Goal: Transaction & Acquisition: Purchase product/service

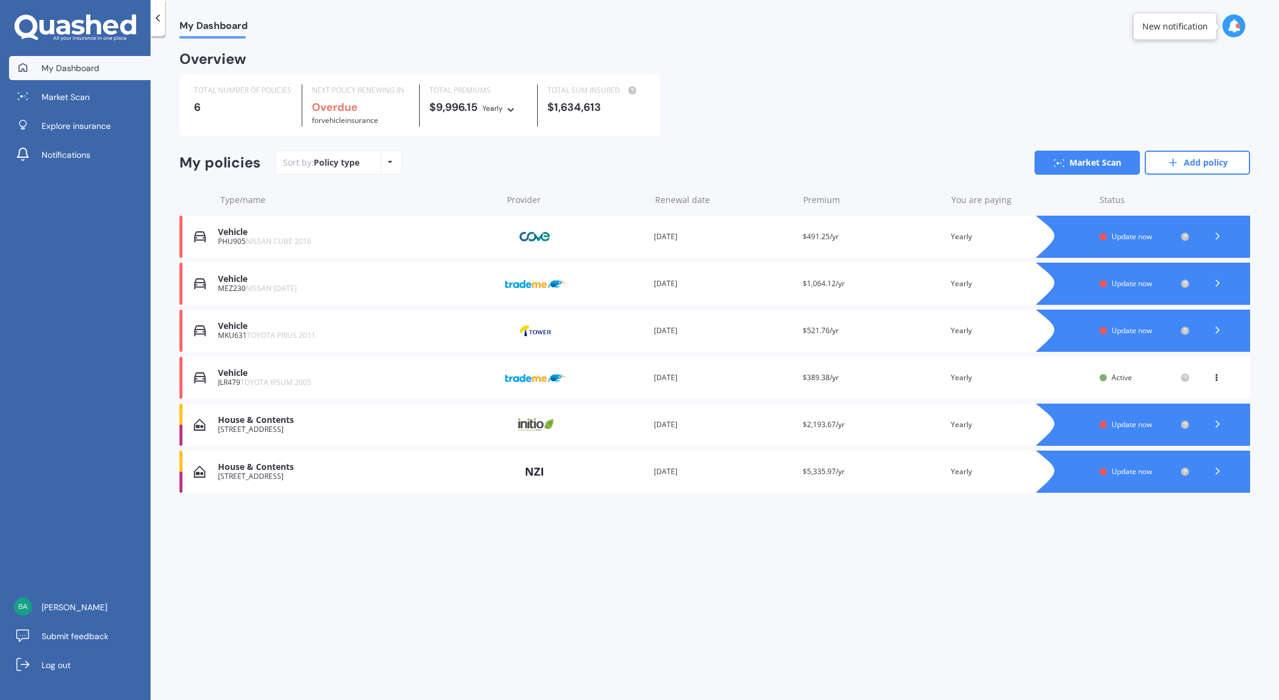
click at [280, 473] on div "[STREET_ADDRESS]" at bounding box center [357, 476] width 278 height 8
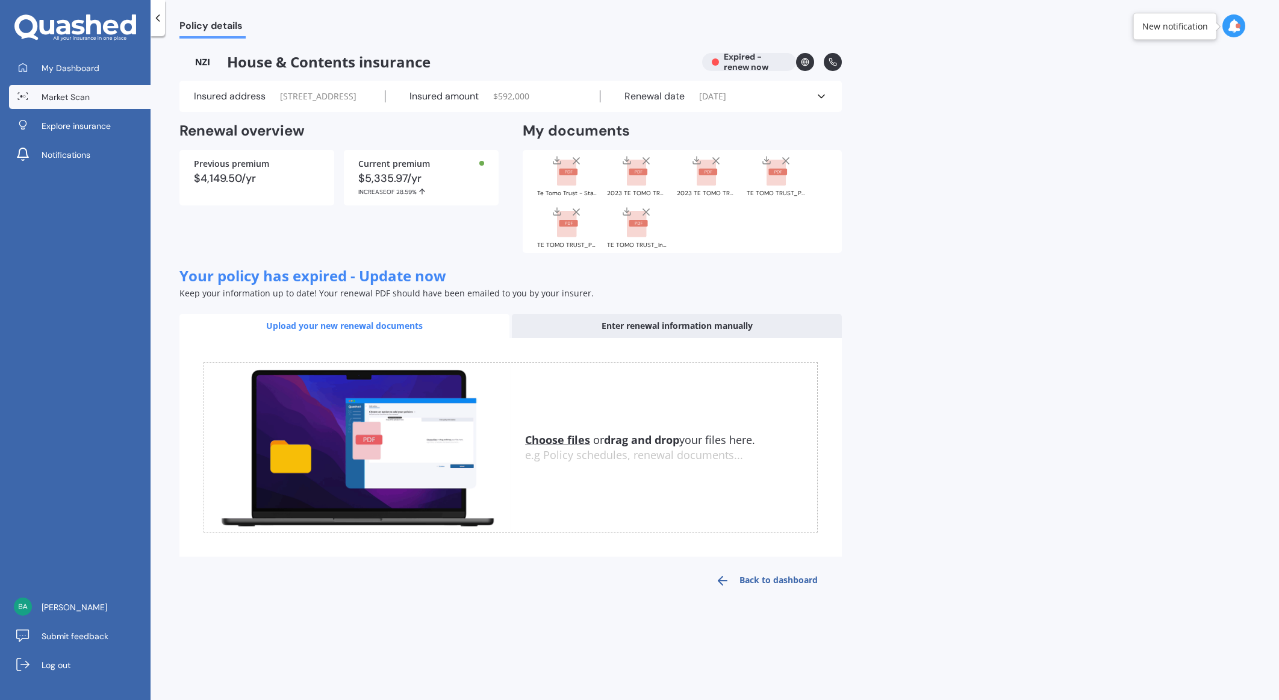
click at [47, 92] on span "Market Scan" at bounding box center [66, 97] width 48 height 12
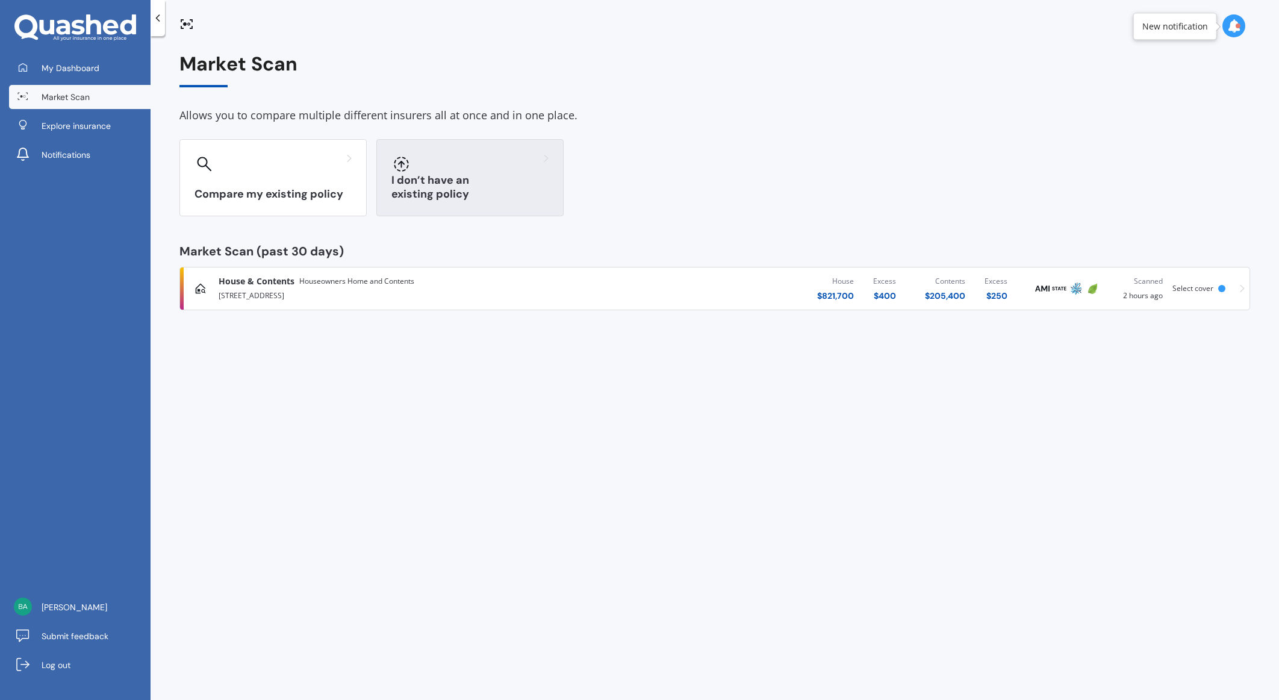
click at [471, 190] on h3 "I don’t have an existing policy" at bounding box center [469, 187] width 157 height 28
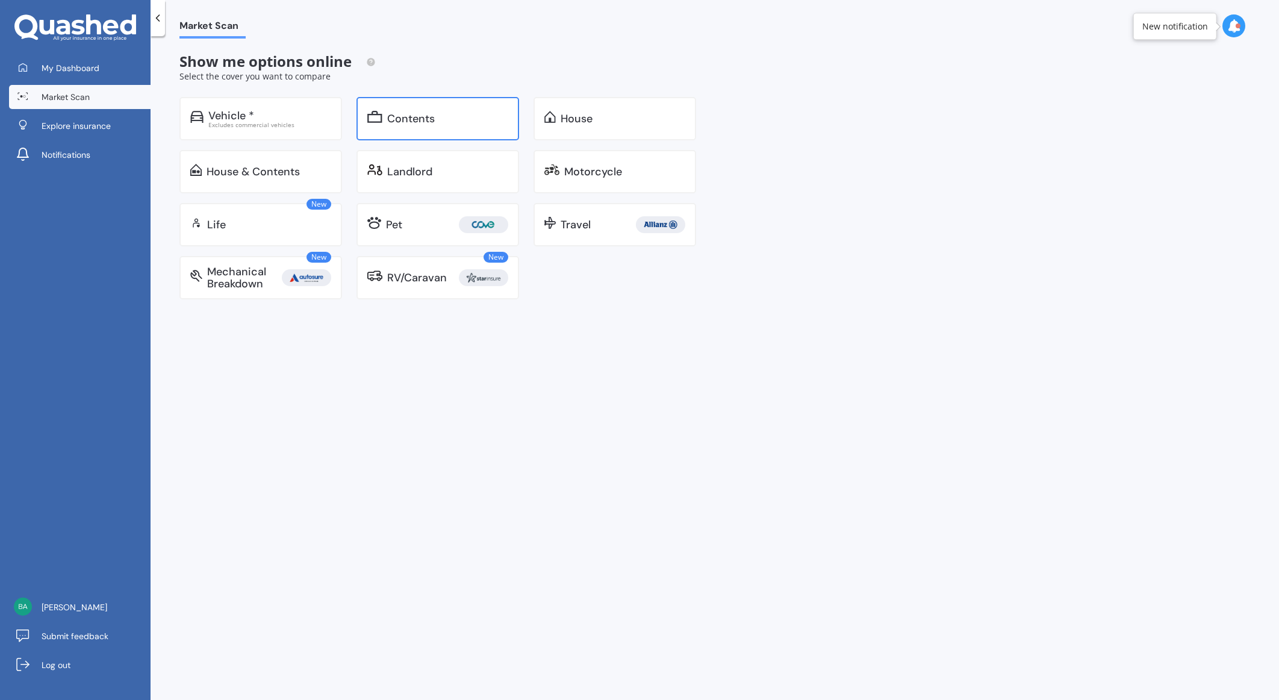
click at [381, 124] on div at bounding box center [374, 118] width 15 height 15
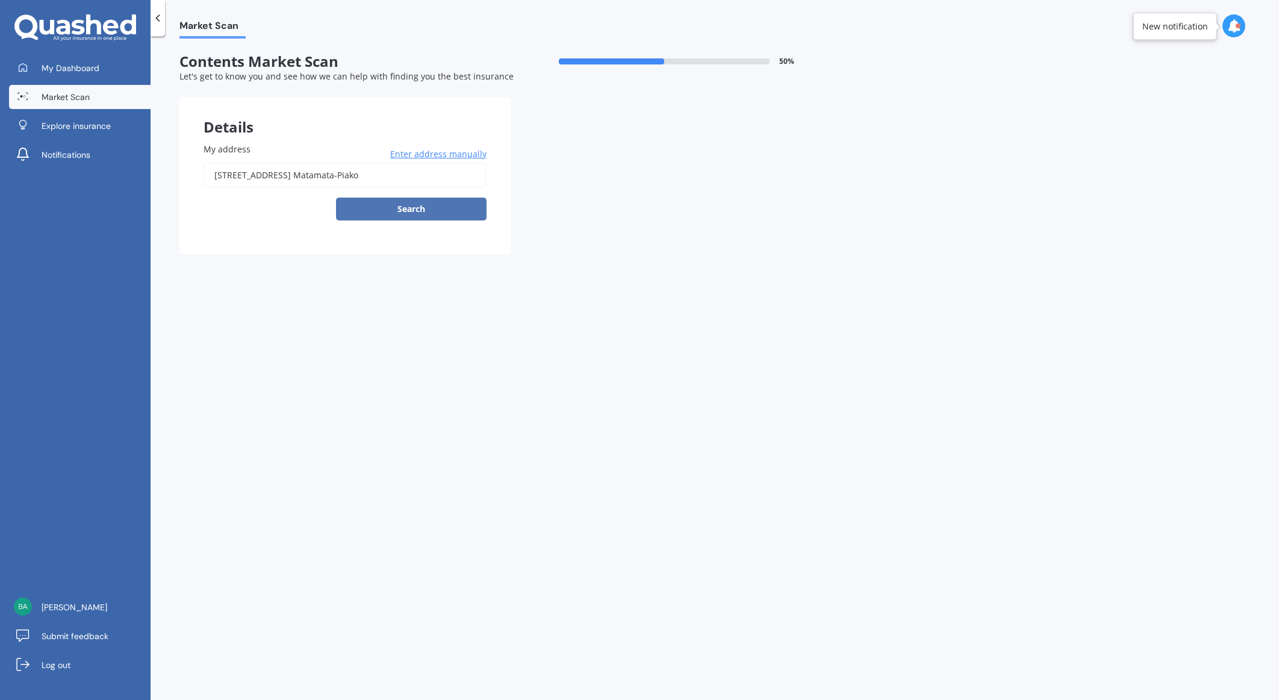
click at [388, 202] on button "Search" at bounding box center [411, 208] width 150 height 23
type input "[STREET_ADDRESS]"
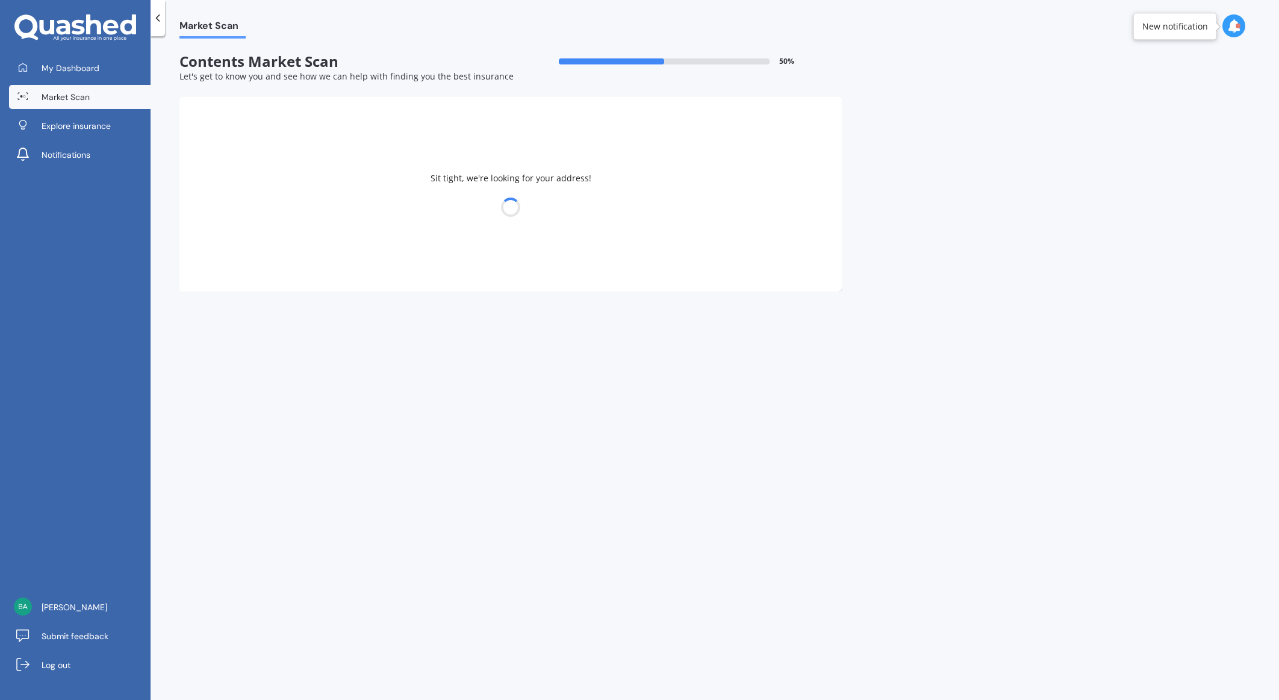
select select "05"
select select "09"
select select "1945"
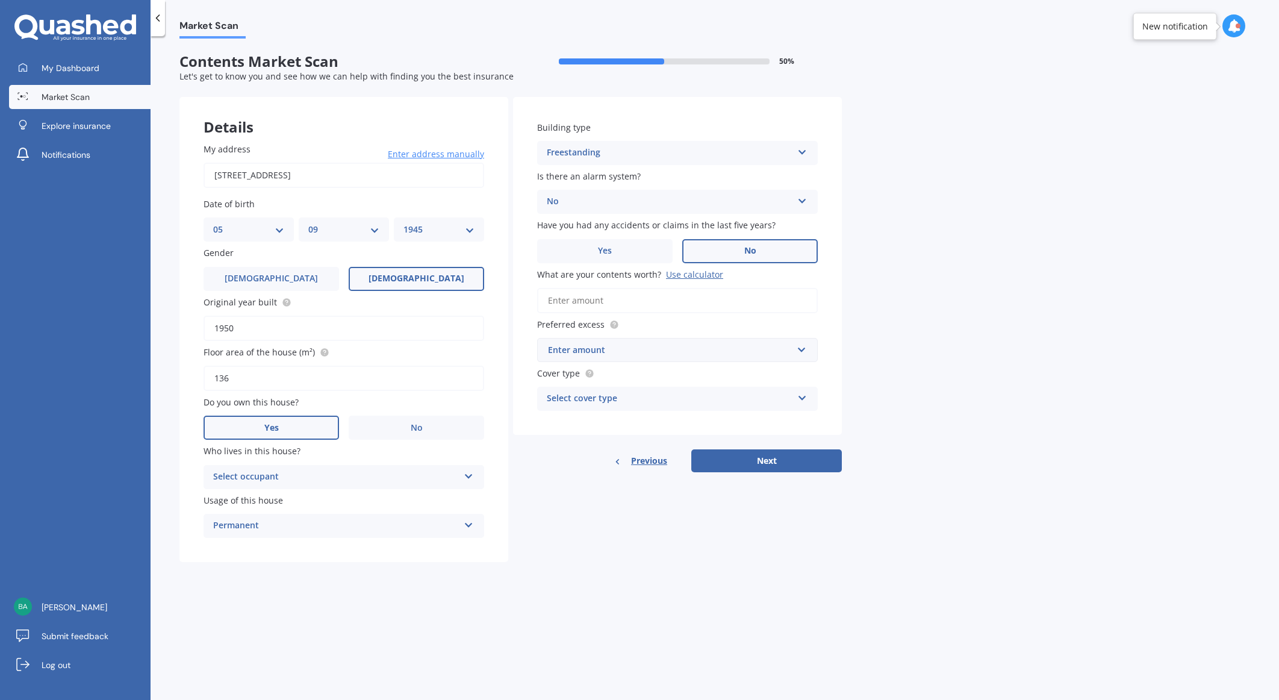
click at [273, 429] on span "Yes" at bounding box center [271, 428] width 14 height 10
click at [0, 0] on input "Yes" at bounding box center [0, 0] width 0 height 0
click at [309, 470] on div "Select occupant" at bounding box center [336, 477] width 246 height 14
click at [307, 475] on div "Owner" at bounding box center [336, 477] width 246 height 14
click at [307, 475] on div "Select occupant" at bounding box center [339, 476] width 240 height 13
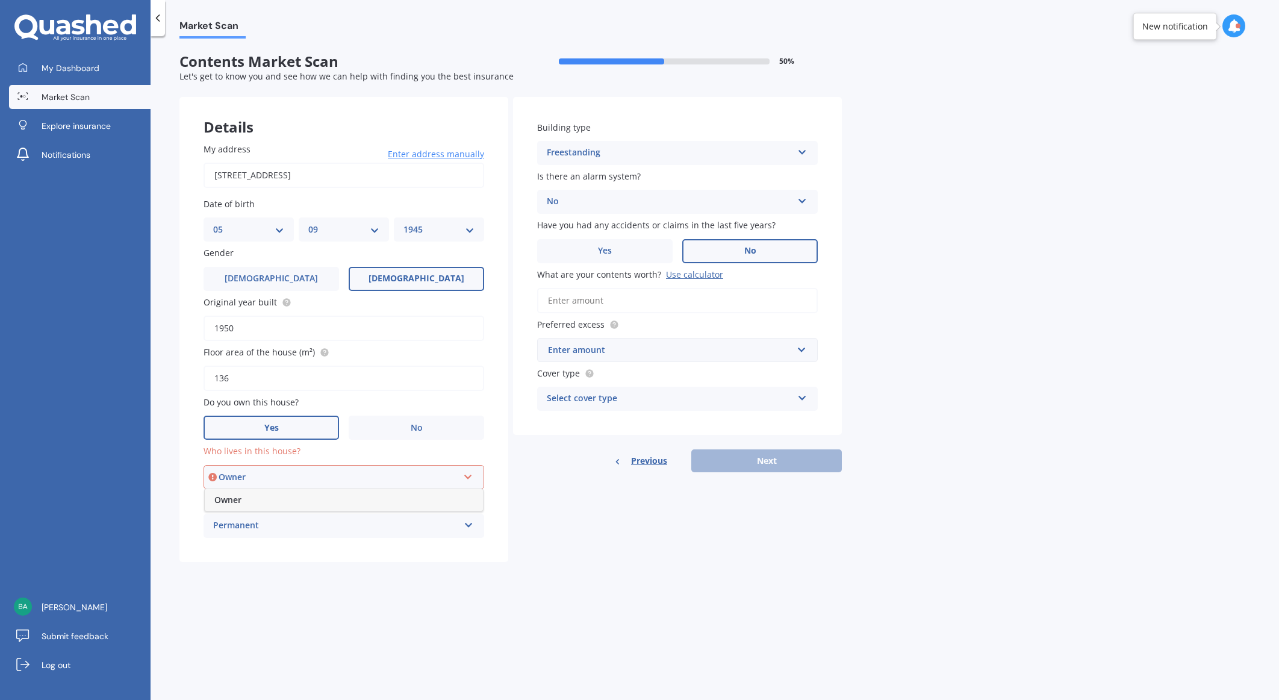
click at [235, 498] on span "Owner" at bounding box center [227, 499] width 27 height 11
click at [646, 355] on div "Enter amount" at bounding box center [670, 349] width 244 height 13
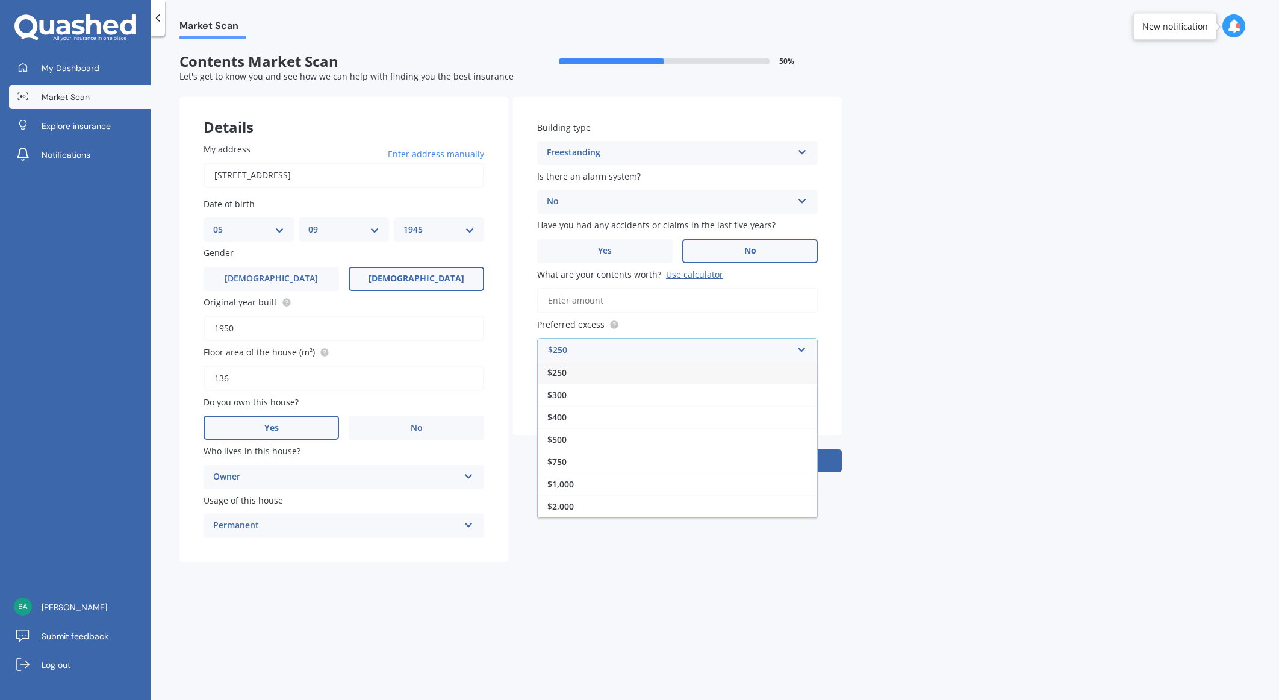
click at [618, 376] on div "$250" at bounding box center [677, 372] width 279 height 22
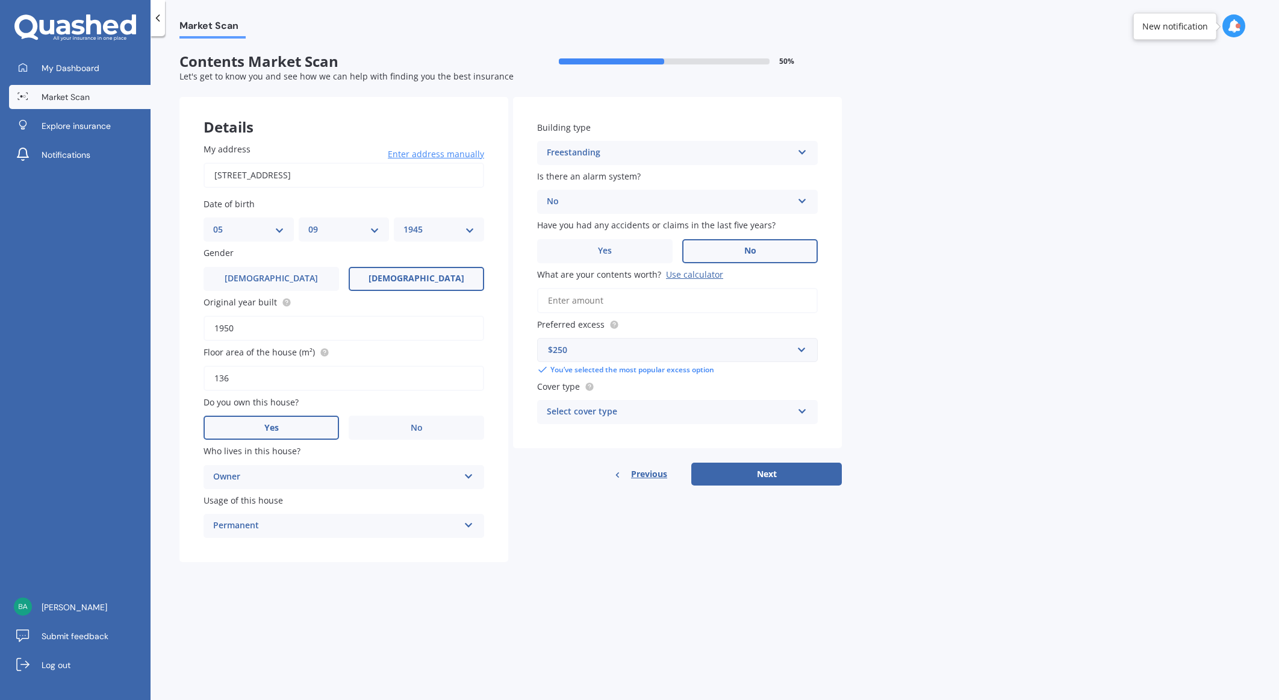
click at [642, 408] on div "Select cover type" at bounding box center [670, 412] width 246 height 14
click at [585, 435] on div "High" at bounding box center [677, 435] width 279 height 22
click at [757, 477] on button "Next" at bounding box center [766, 473] width 150 height 23
click at [601, 306] on input "What are your contents worth? Use calculator" at bounding box center [677, 300] width 281 height 25
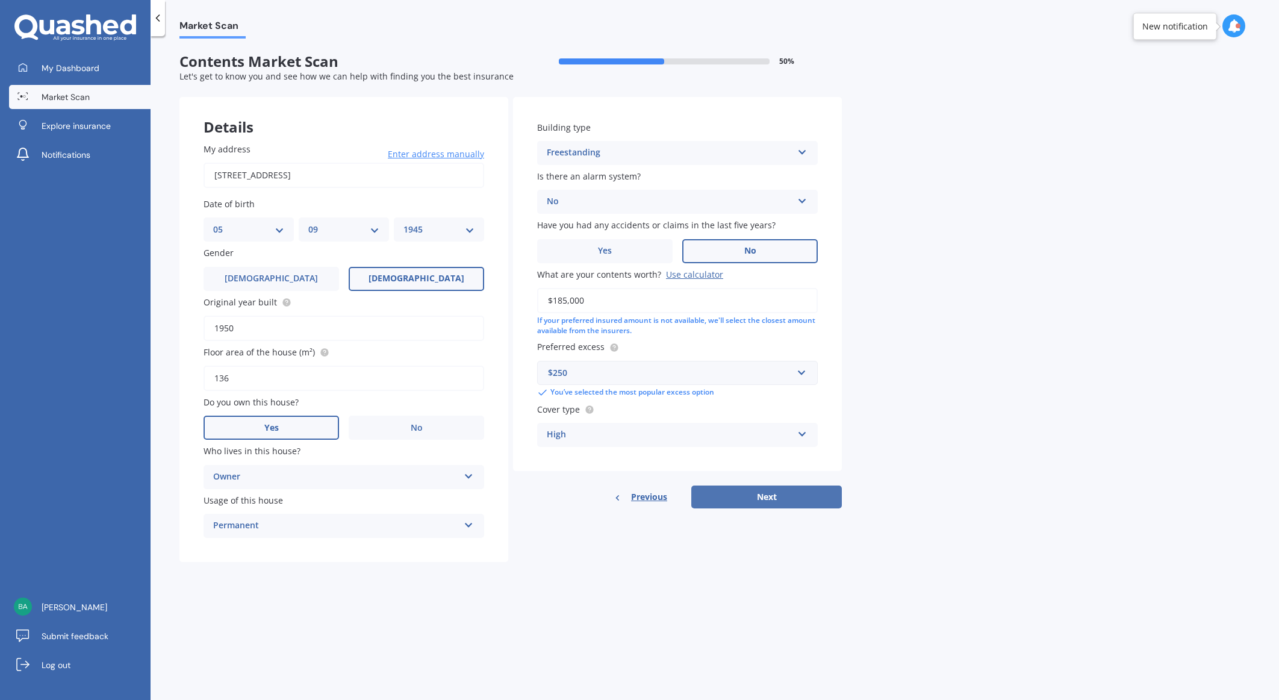
type input "$185,000"
click at [761, 497] on button "Next" at bounding box center [766, 496] width 150 height 23
select select "05"
select select "09"
select select "1945"
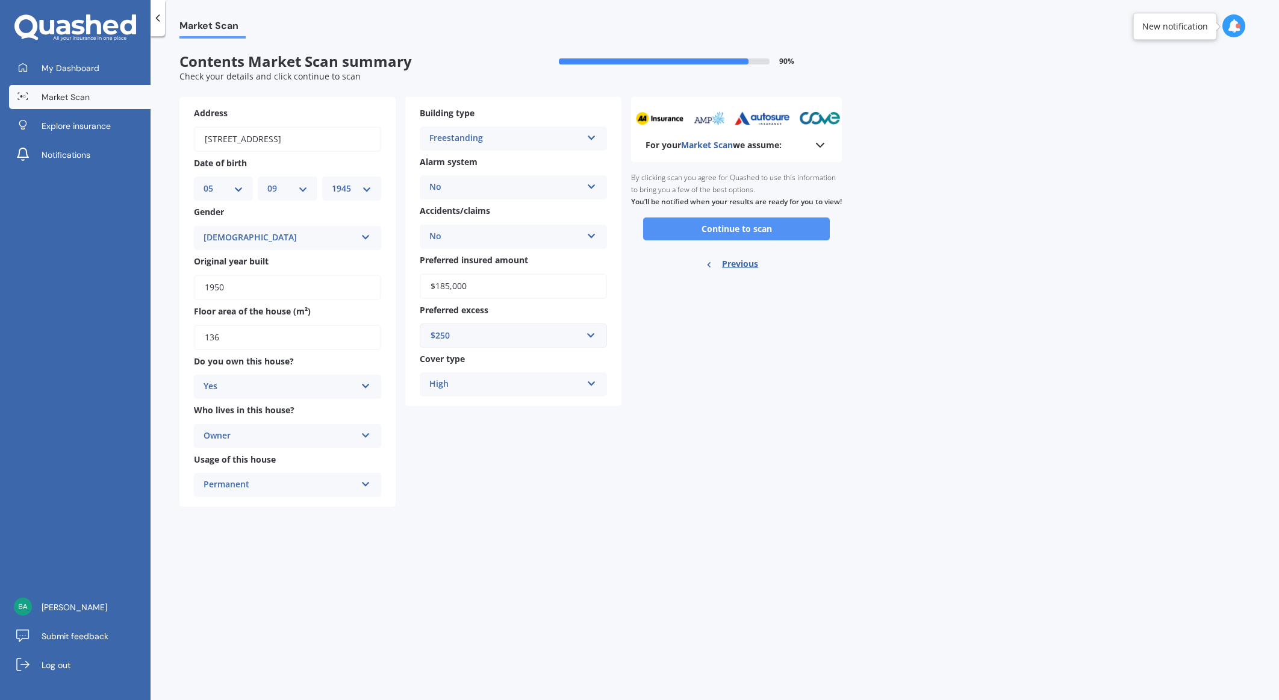
click at [708, 240] on button "Continue to scan" at bounding box center [736, 228] width 187 height 23
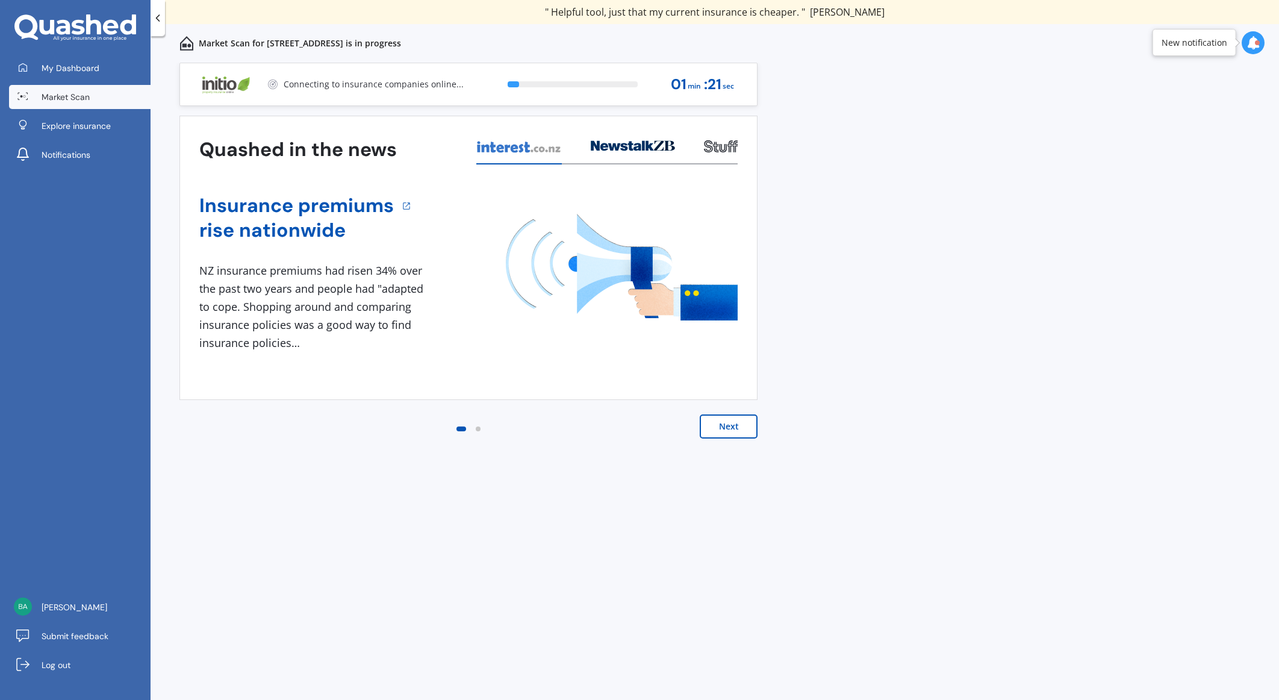
click at [731, 431] on button "Next" at bounding box center [729, 426] width 58 height 24
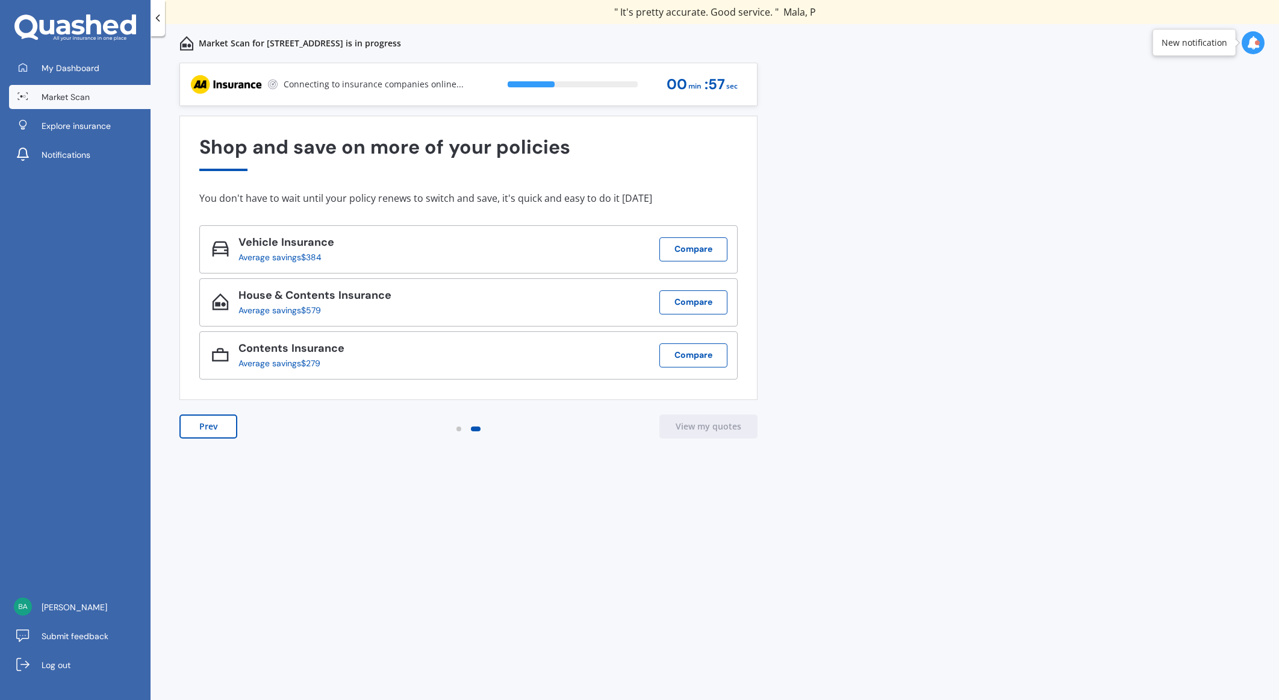
click at [44, 100] on span "Market Scan" at bounding box center [66, 97] width 48 height 12
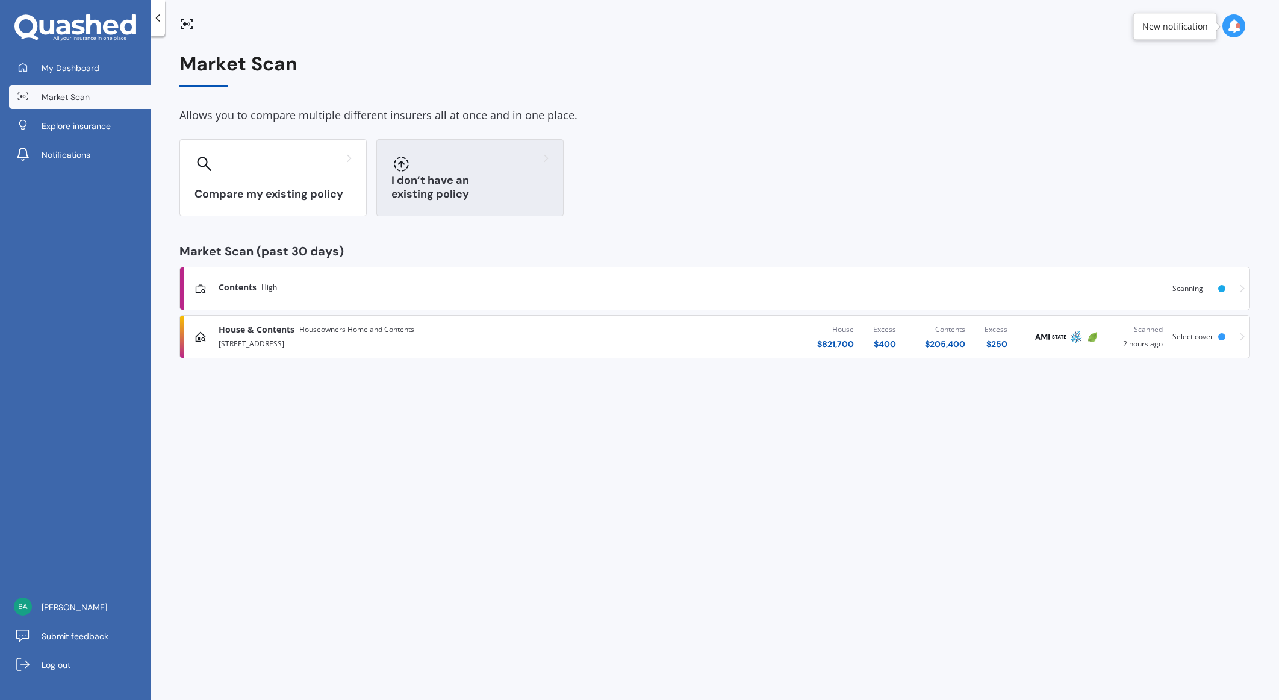
click at [412, 178] on div "I don’t have an existing policy" at bounding box center [469, 177] width 187 height 77
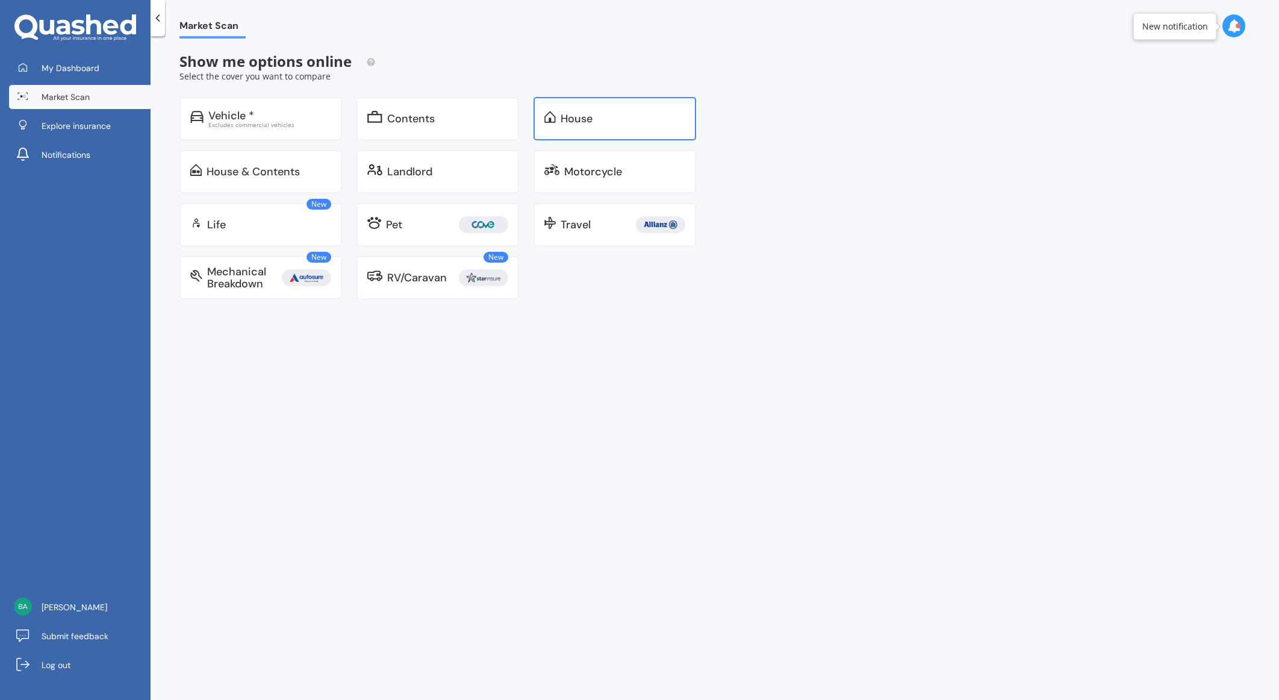
click at [583, 126] on div "House" at bounding box center [614, 118] width 163 height 43
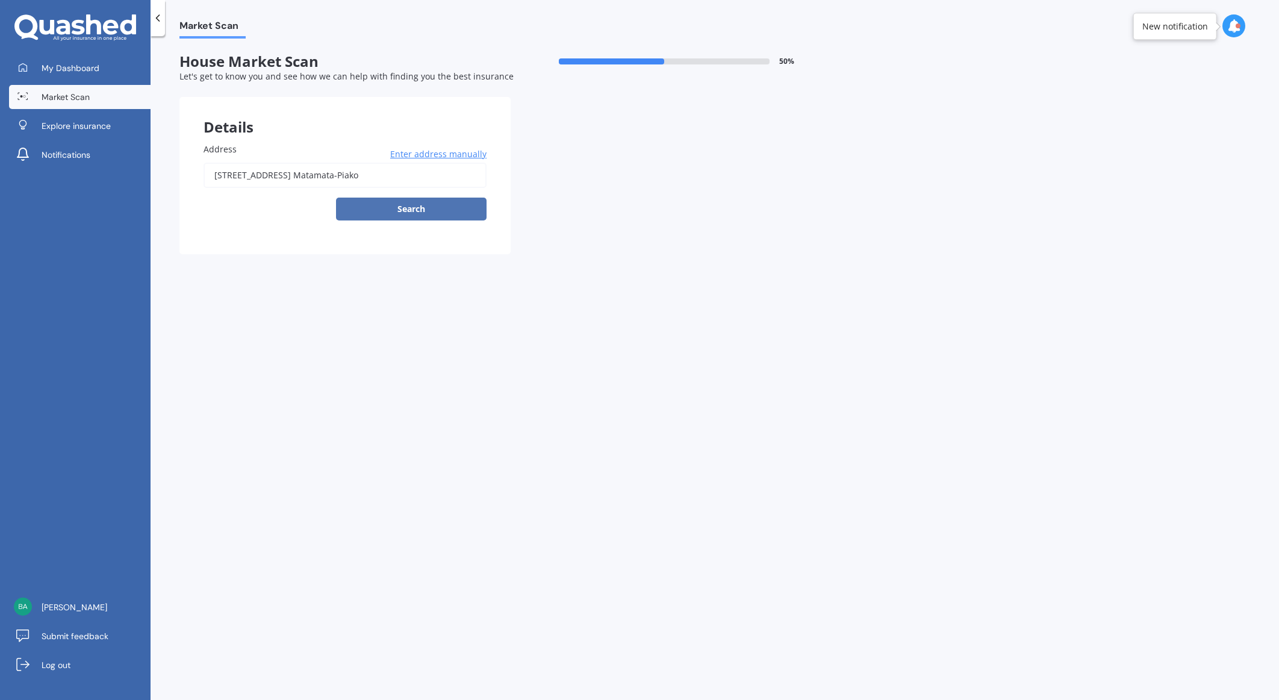
click at [374, 209] on button "Search" at bounding box center [411, 208] width 150 height 23
type input "[STREET_ADDRESS]"
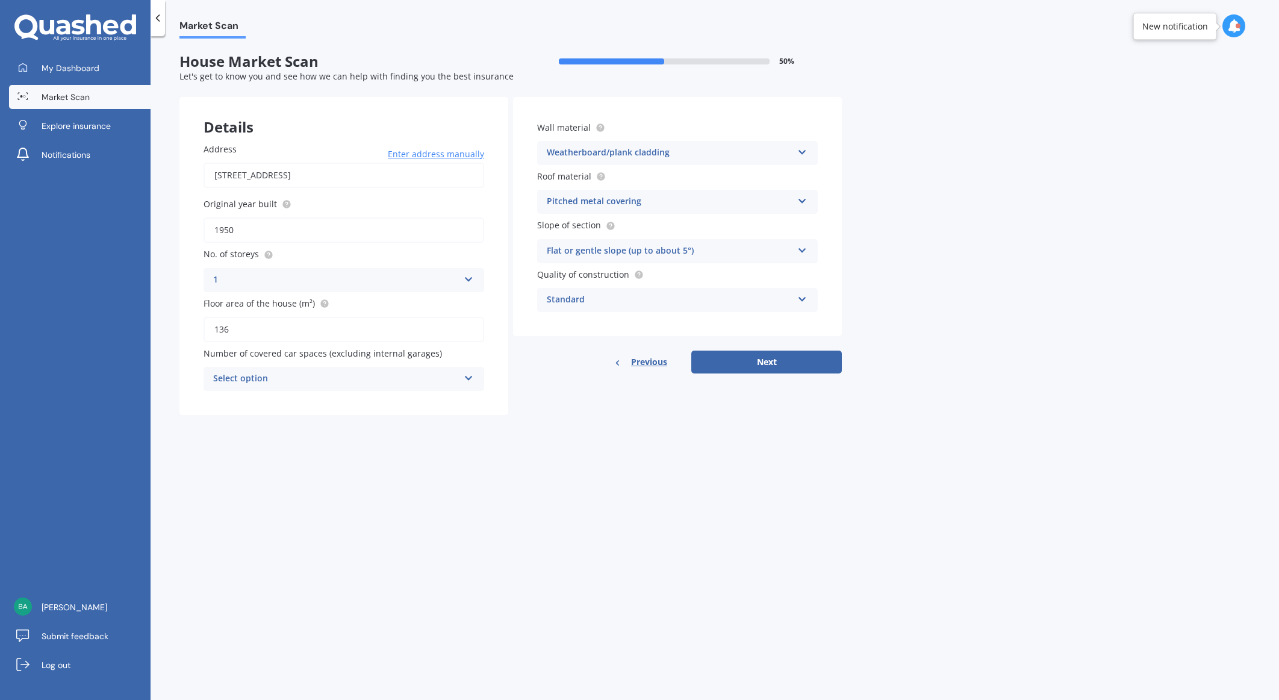
click at [311, 374] on div "Select option" at bounding box center [336, 378] width 246 height 14
click at [270, 400] on div "0" at bounding box center [343, 402] width 279 height 22
click at [775, 359] on button "Next" at bounding box center [766, 361] width 150 height 23
select select "05"
select select "09"
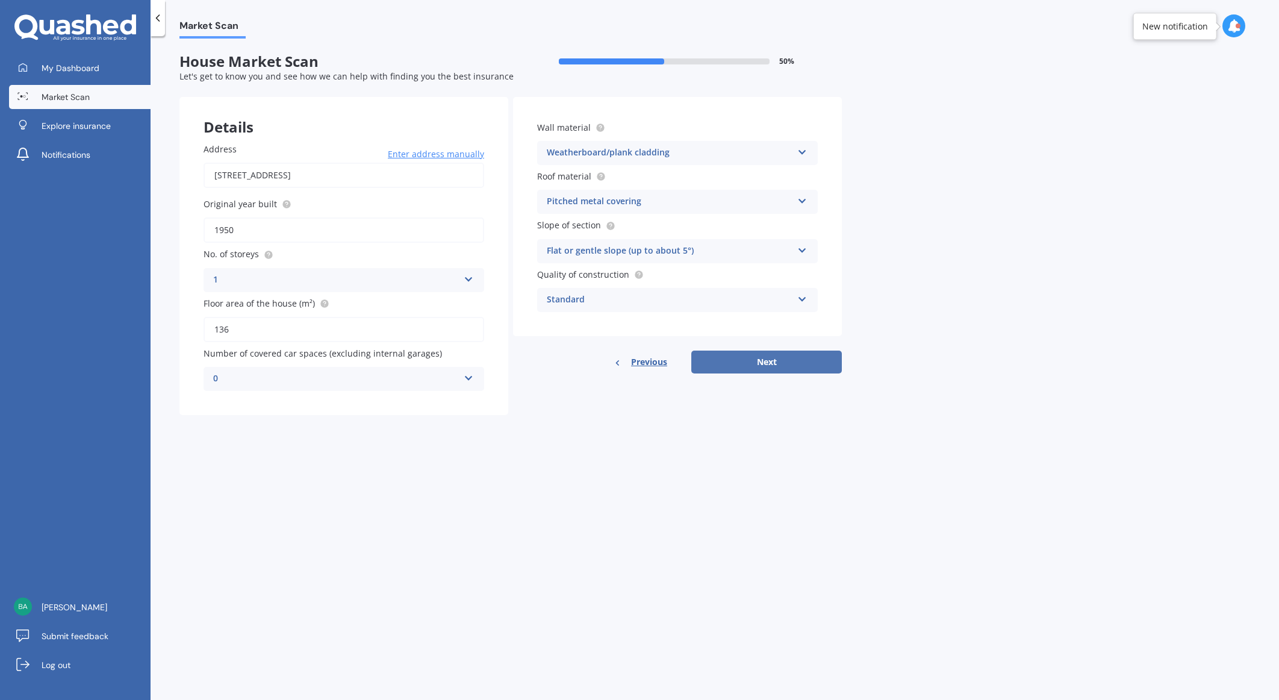
select select "1945"
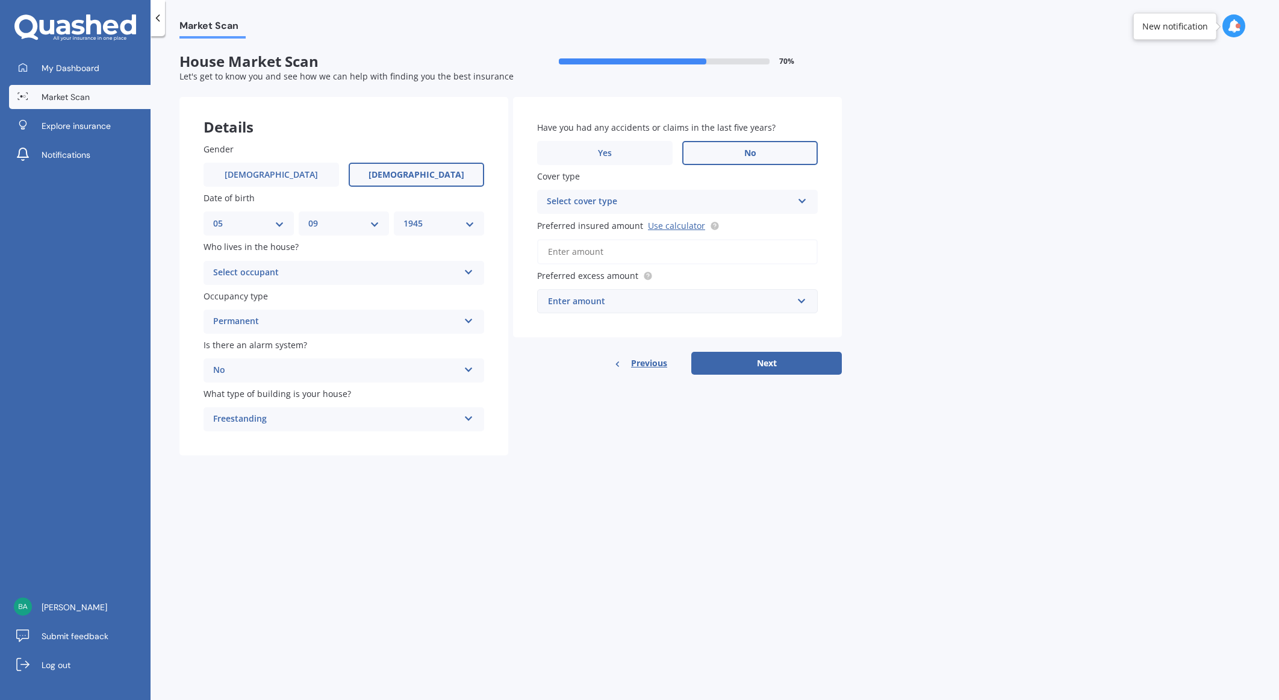
click at [447, 175] on label "[DEMOGRAPHIC_DATA]" at bounding box center [416, 175] width 135 height 24
click at [0, 0] on input "[DEMOGRAPHIC_DATA]" at bounding box center [0, 0] width 0 height 0
click at [622, 207] on div "Select cover type" at bounding box center [670, 201] width 246 height 14
click at [616, 227] on div "High" at bounding box center [677, 225] width 279 height 22
click at [622, 244] on input "Preferred insured amount Use calculator" at bounding box center [677, 251] width 281 height 25
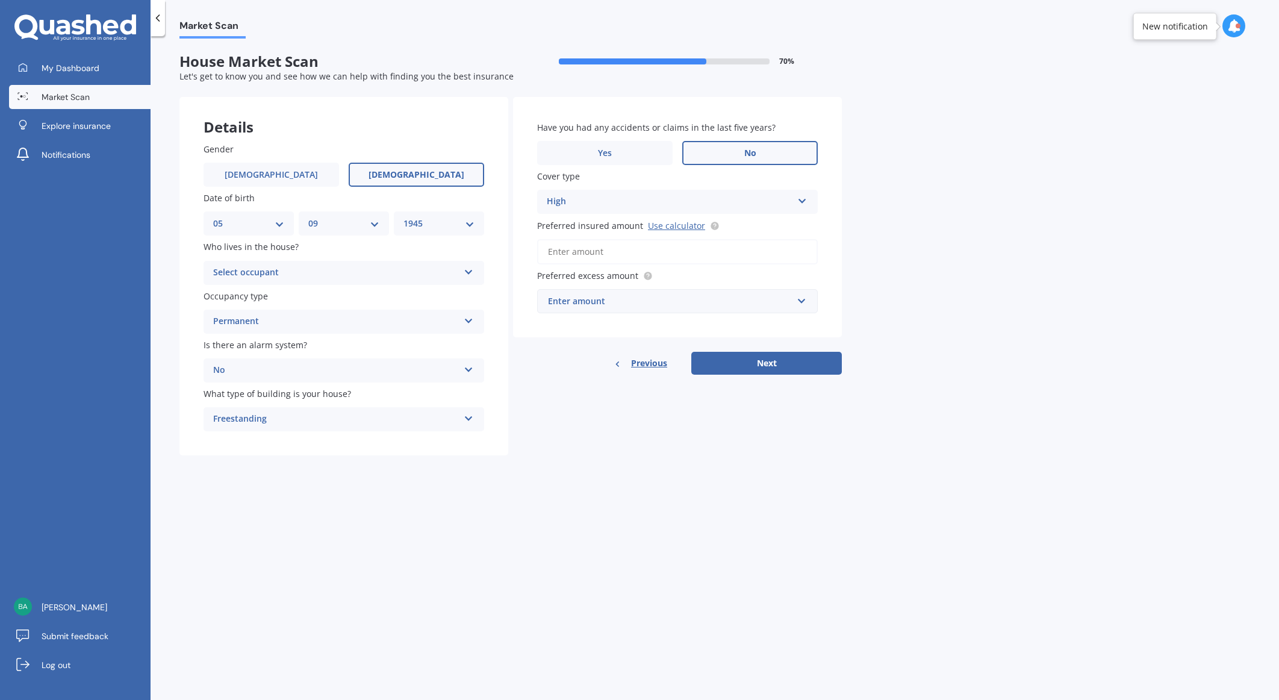
click at [622, 244] on input "Preferred insured amount Use calculator" at bounding box center [677, 251] width 281 height 25
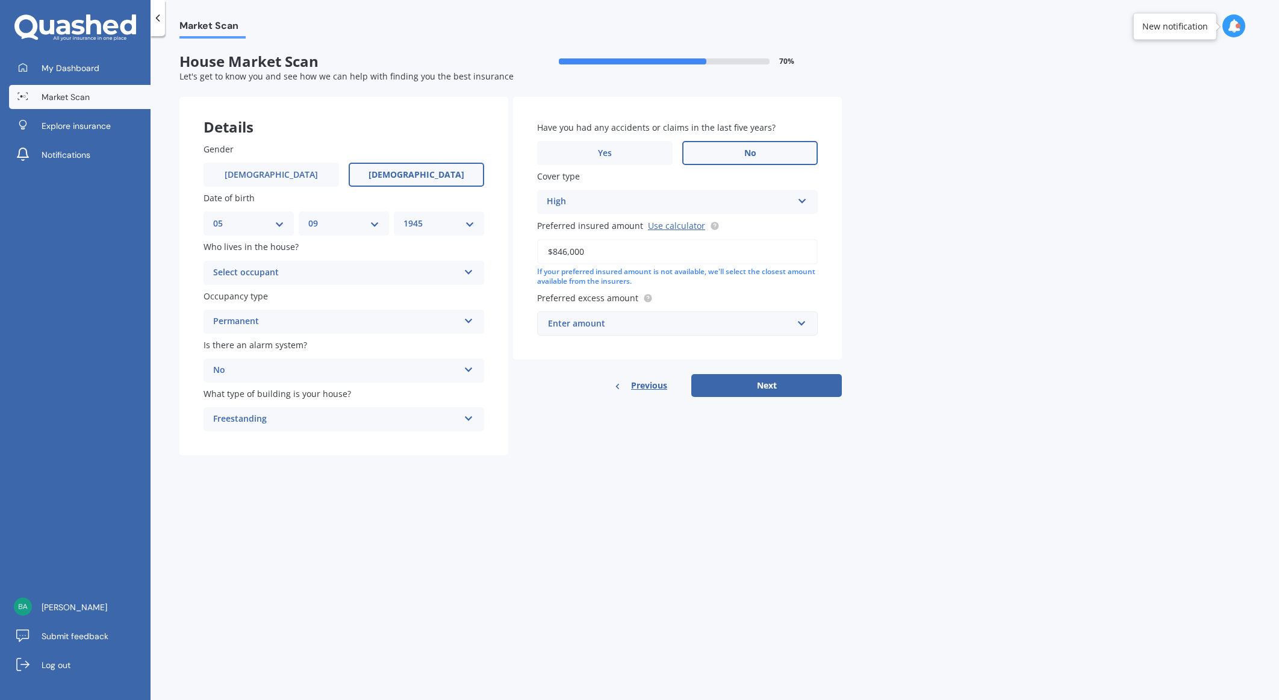
type input "$846,000"
click at [805, 323] on input "text" at bounding box center [673, 323] width 270 height 23
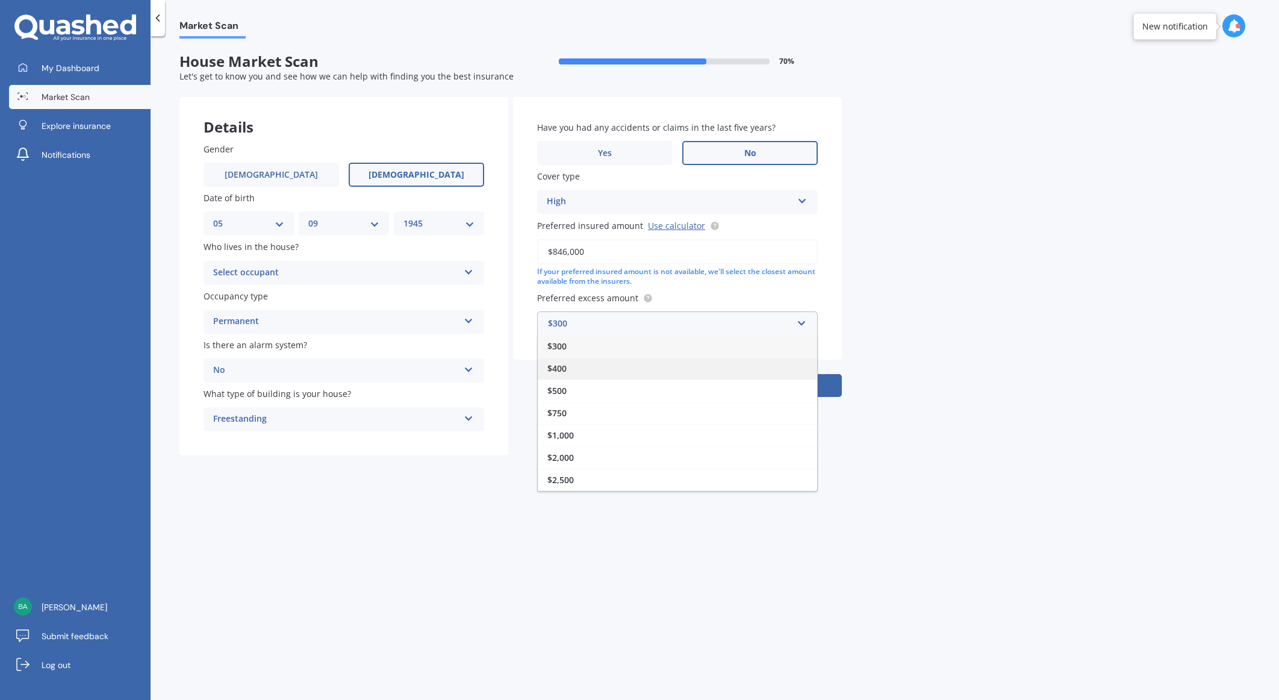
click at [610, 370] on div "$400" at bounding box center [677, 368] width 279 height 22
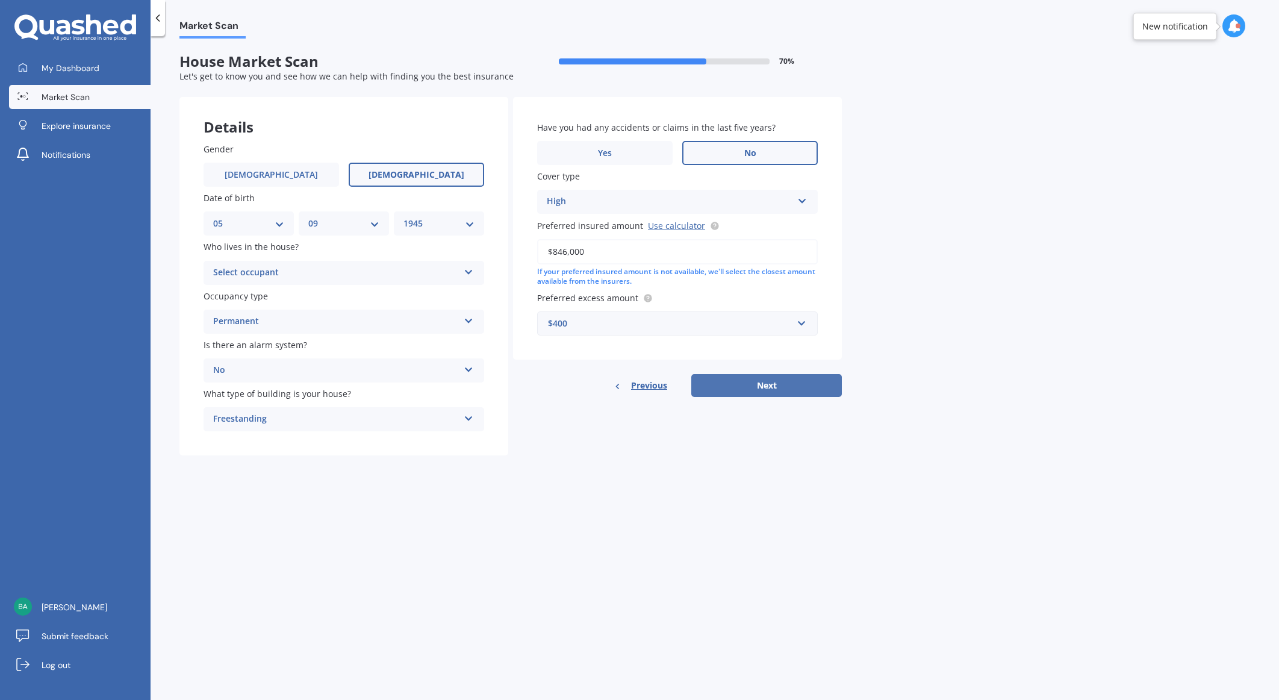
click at [776, 385] on button "Next" at bounding box center [766, 385] width 150 height 23
click at [338, 273] on div "Select occupant" at bounding box center [339, 272] width 240 height 13
click at [231, 293] on span "Owner" at bounding box center [227, 295] width 27 height 11
click at [802, 383] on button "Next" at bounding box center [766, 385] width 150 height 23
select select "05"
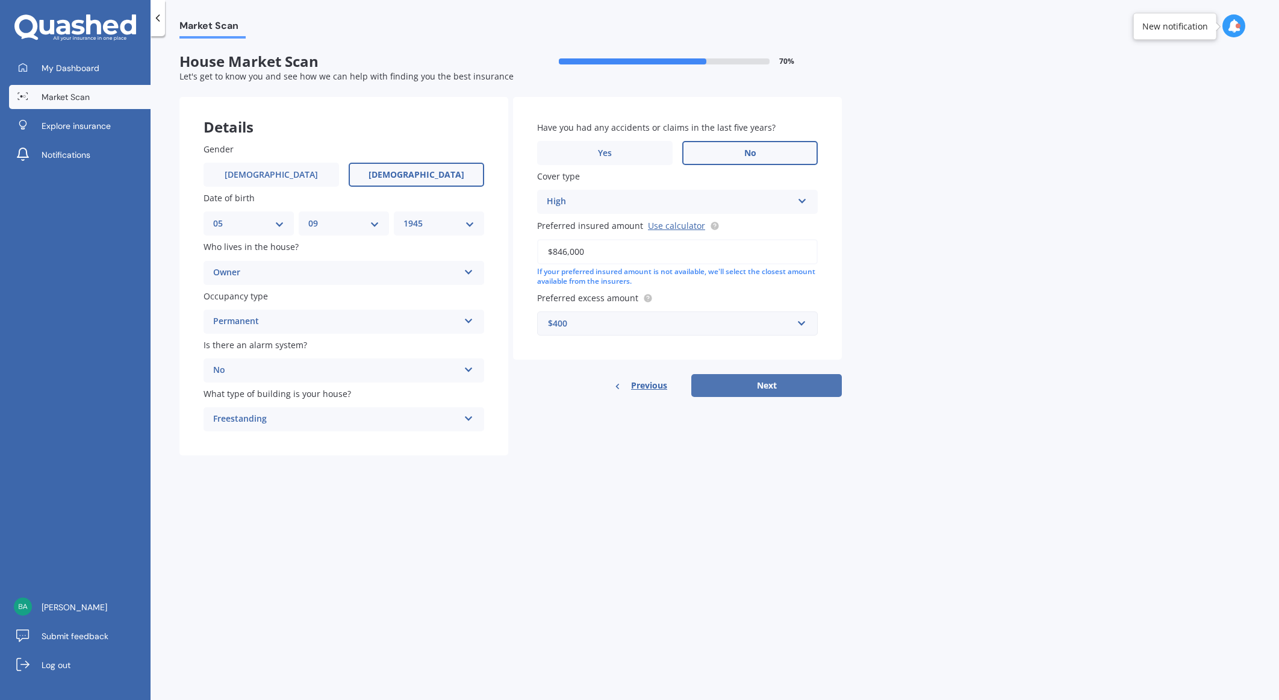
select select "09"
select select "1945"
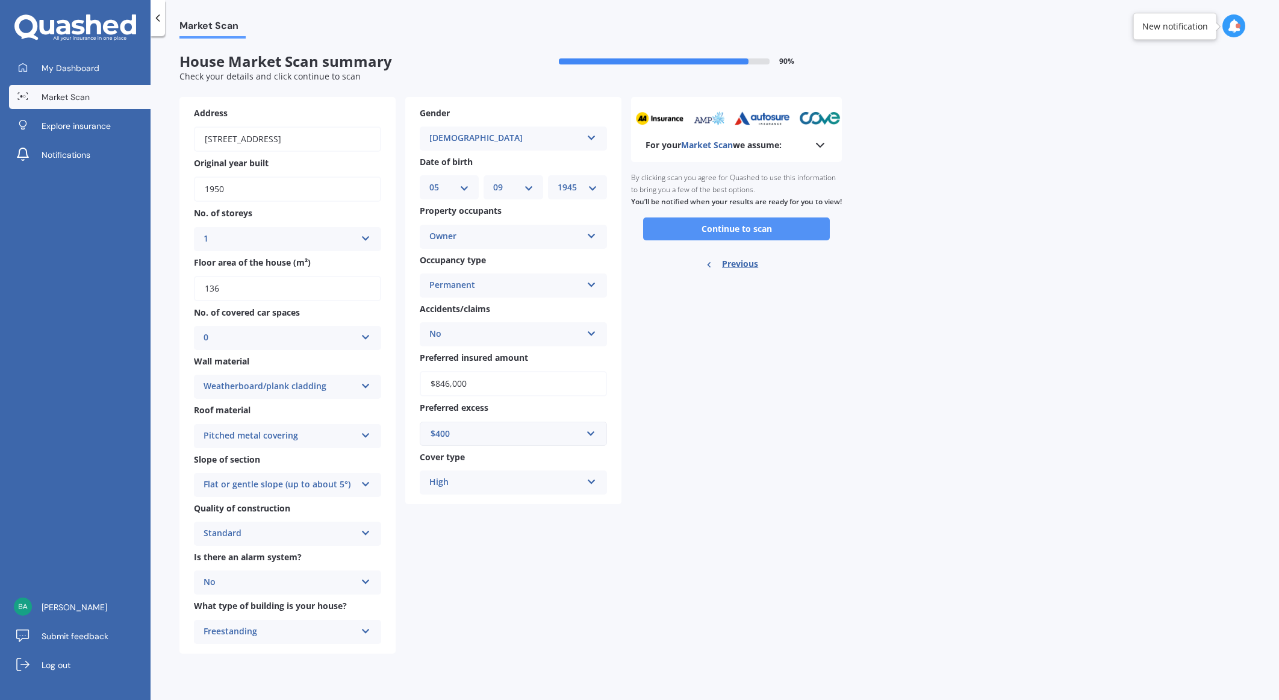
click at [754, 240] on button "Continue to scan" at bounding box center [736, 228] width 187 height 23
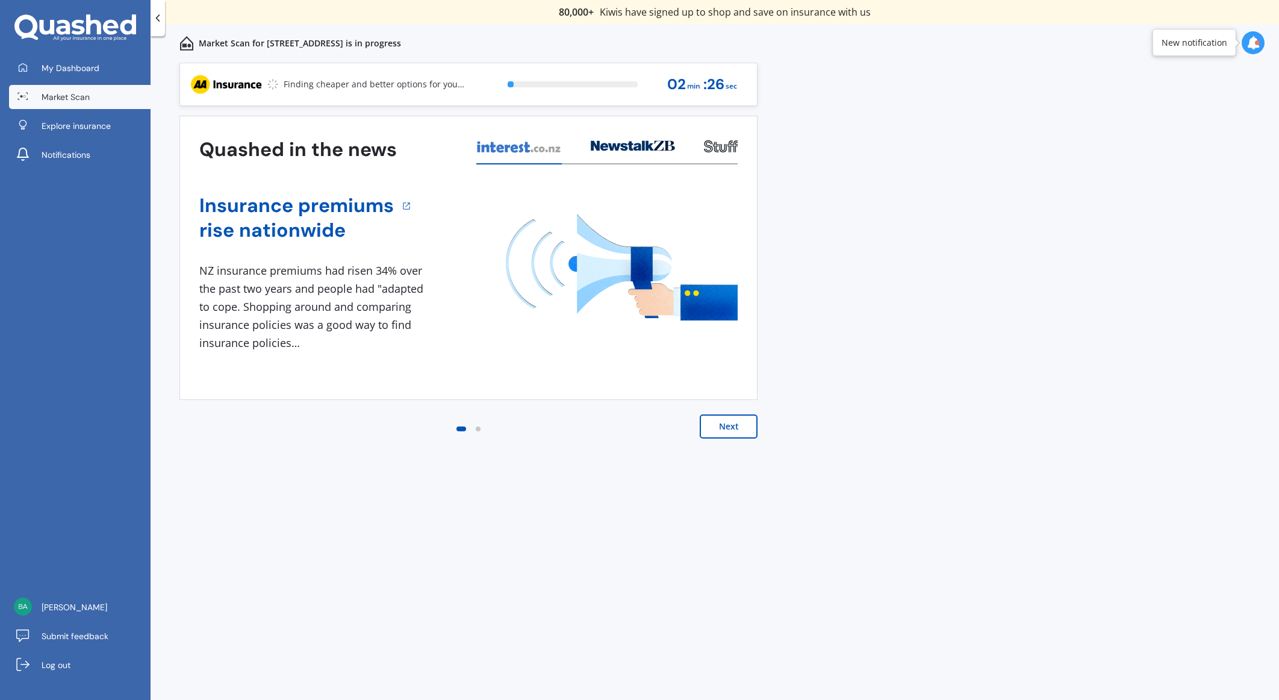
click at [740, 422] on button "Next" at bounding box center [729, 426] width 58 height 24
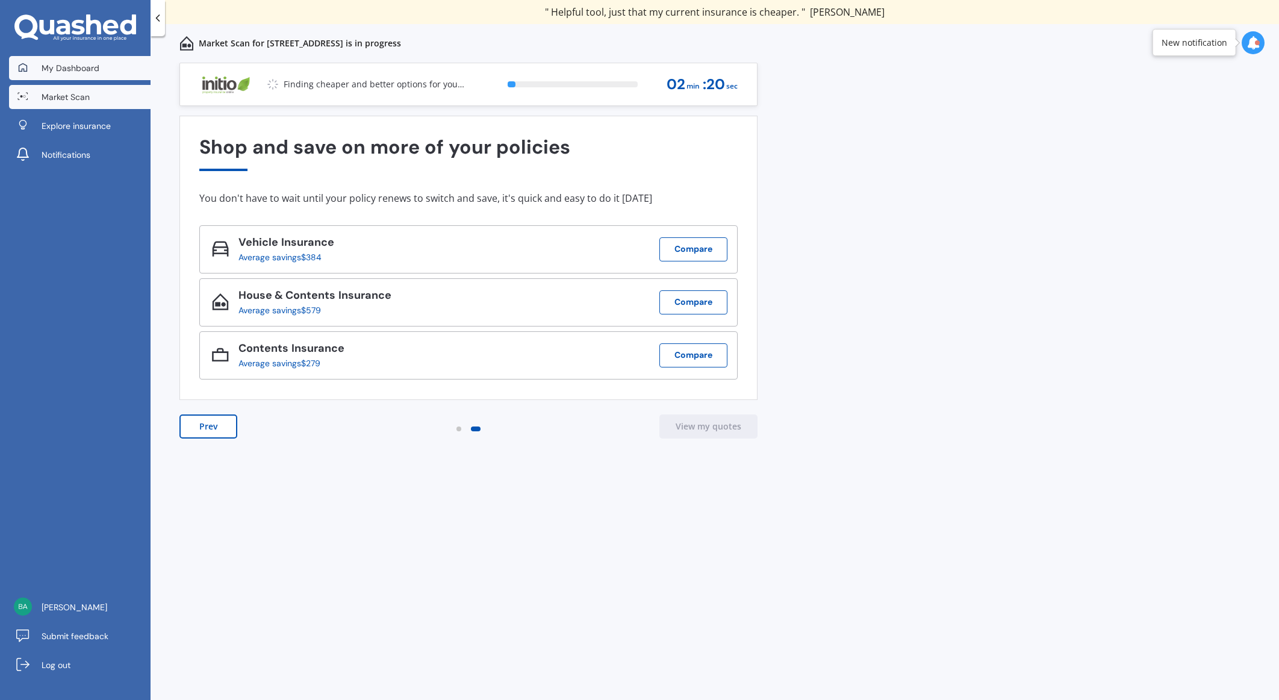
click at [58, 68] on span "My Dashboard" at bounding box center [71, 68] width 58 height 12
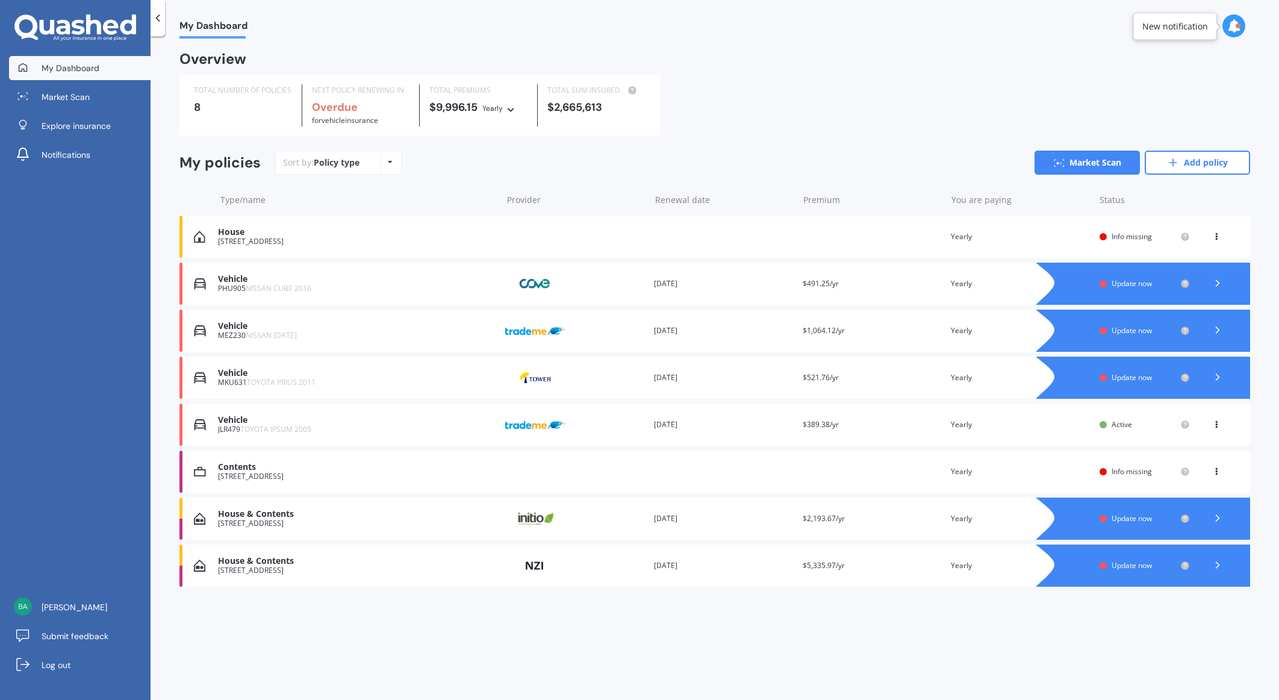
click at [254, 335] on span "NISSAN [DATE]" at bounding box center [271, 335] width 51 height 10
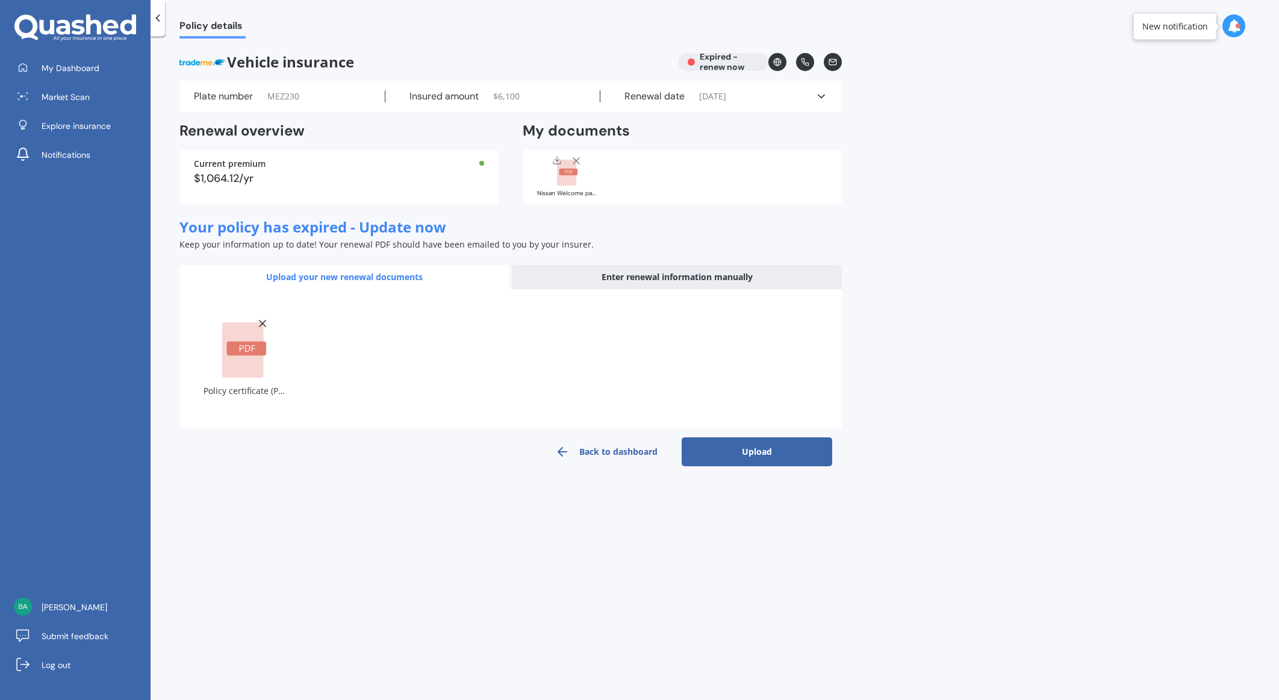
click at [767, 456] on button "Upload" at bounding box center [756, 451] width 150 height 29
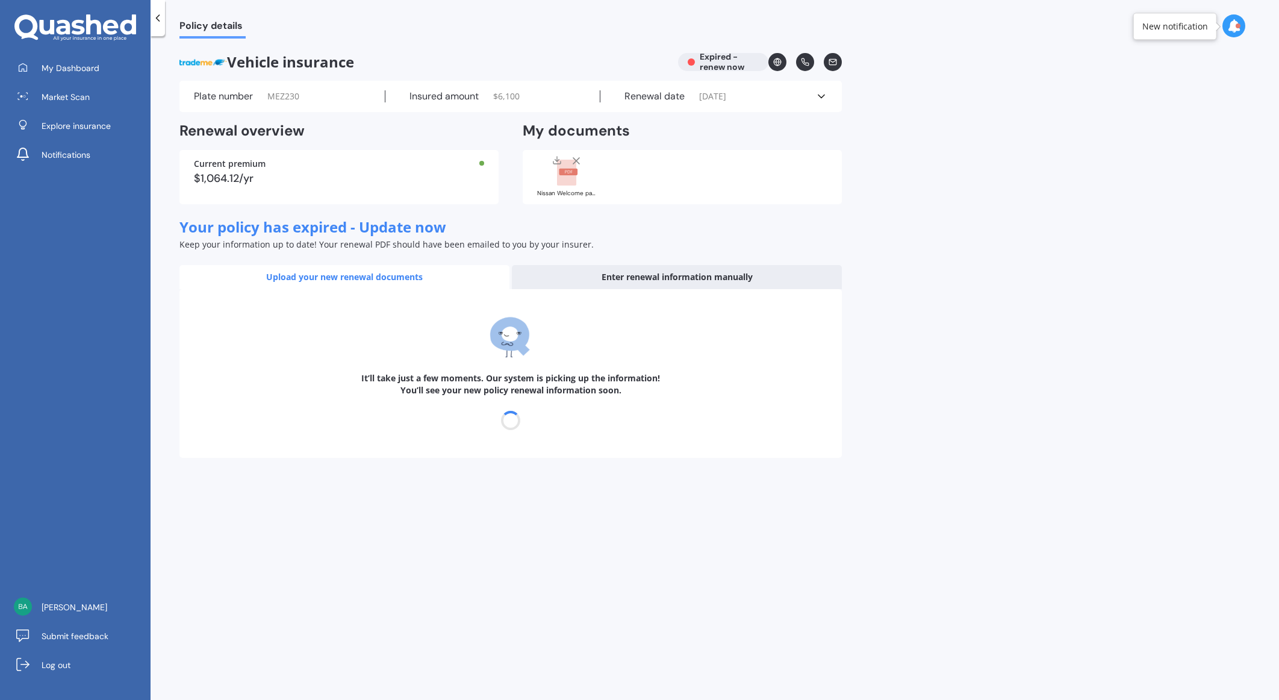
click at [643, 275] on div "Enter renewal information manually" at bounding box center [677, 277] width 330 height 24
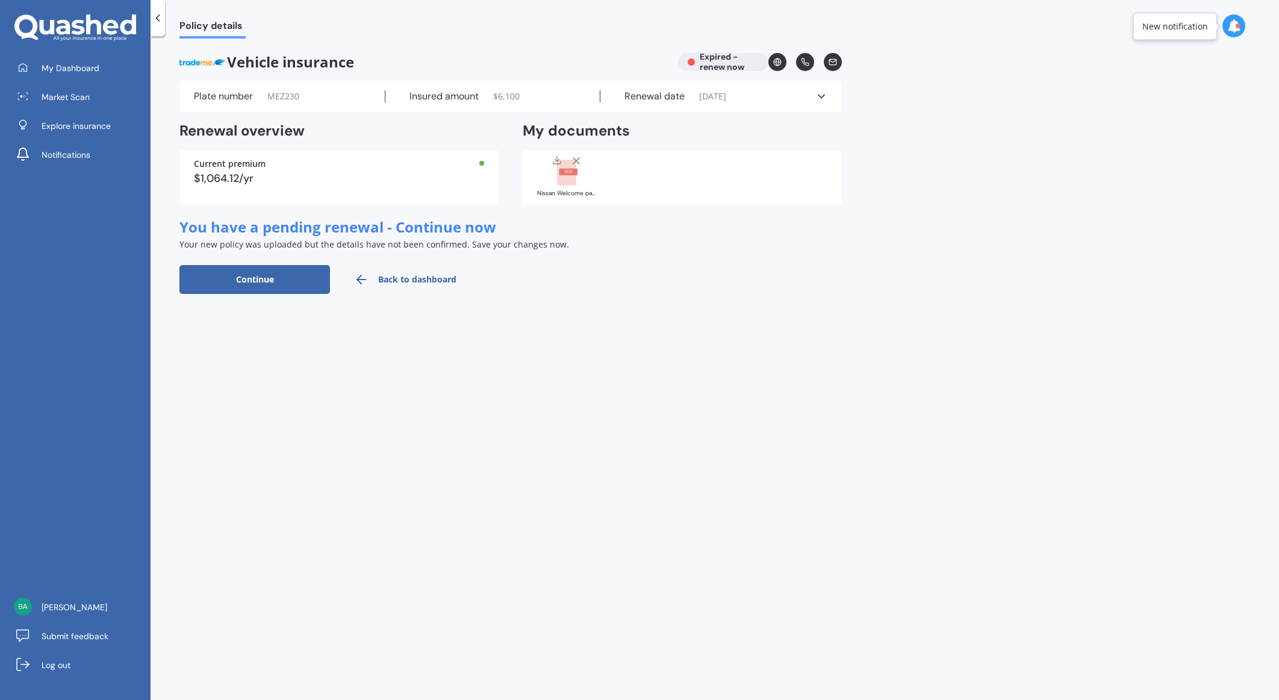
select select "13"
select select "01"
select select "2026"
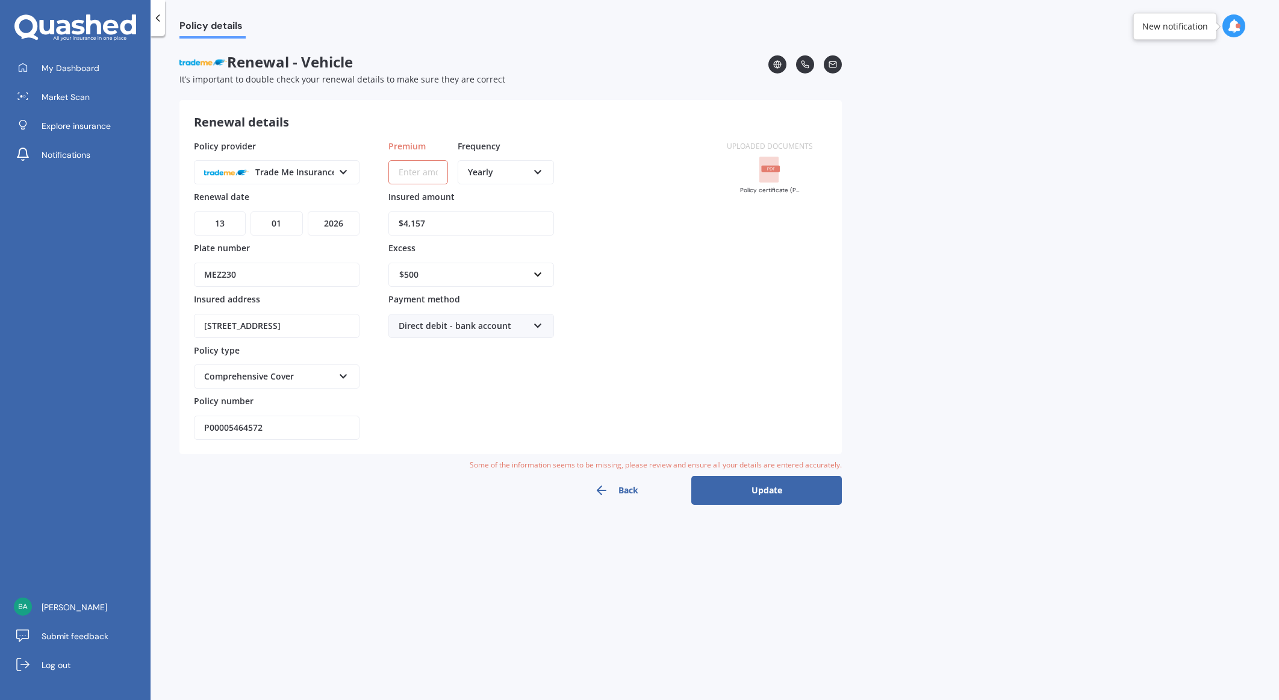
click at [408, 167] on input "Premium" at bounding box center [418, 172] width 60 height 24
type input "$826.00"
click at [483, 193] on span "Yearly" at bounding box center [481, 194] width 26 height 11
click at [769, 487] on button "Update" at bounding box center [766, 490] width 150 height 29
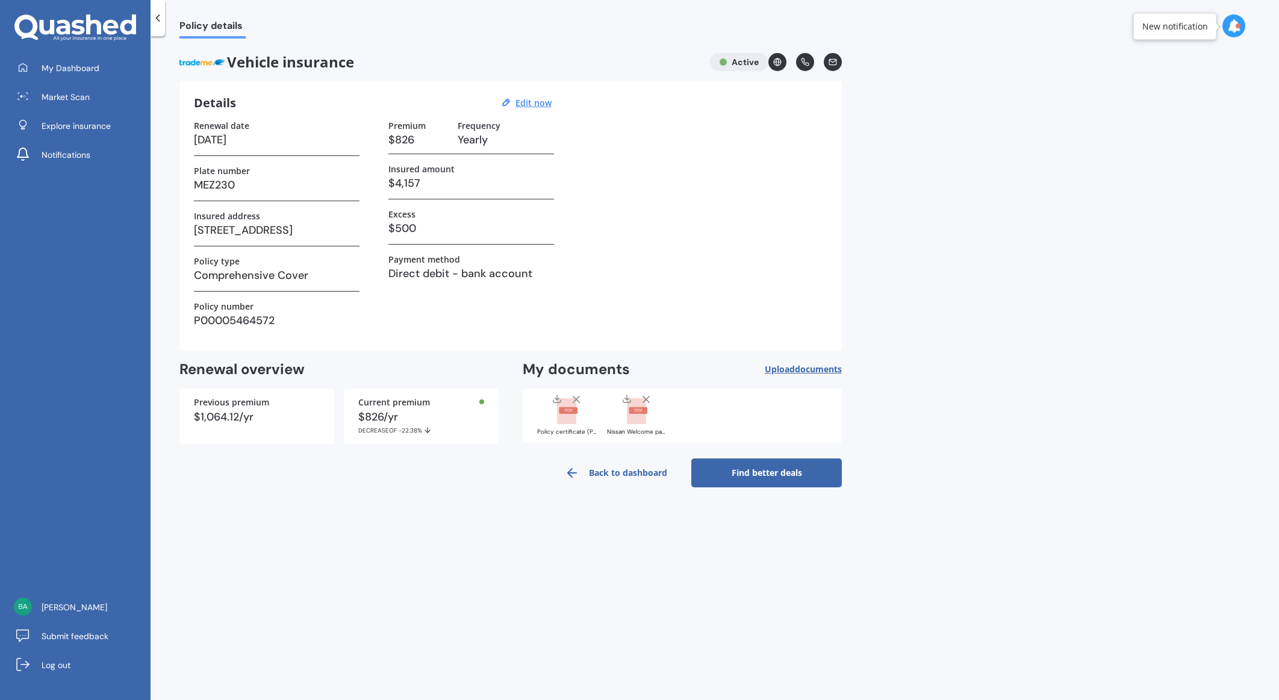
click at [759, 472] on link "Find better deals" at bounding box center [766, 472] width 150 height 29
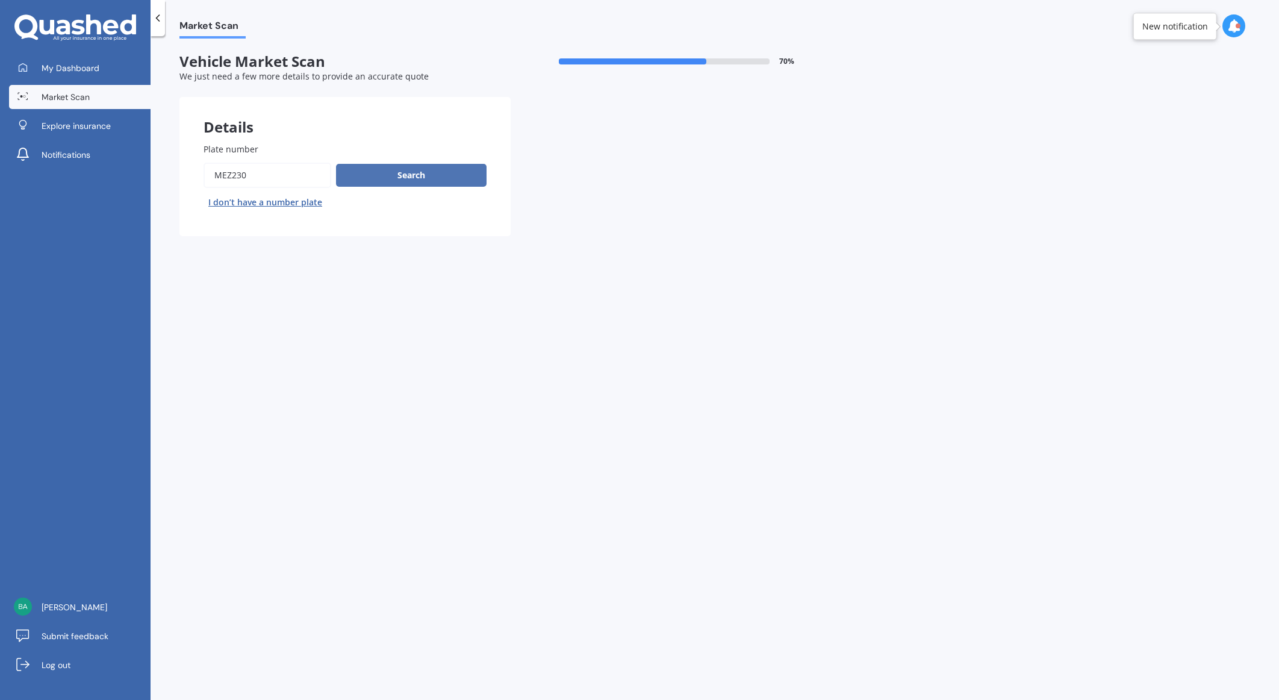
click at [420, 170] on button "Search" at bounding box center [411, 175] width 150 height 23
select select "NISSAN"
select select "MARCH"
select select "05"
select select "09"
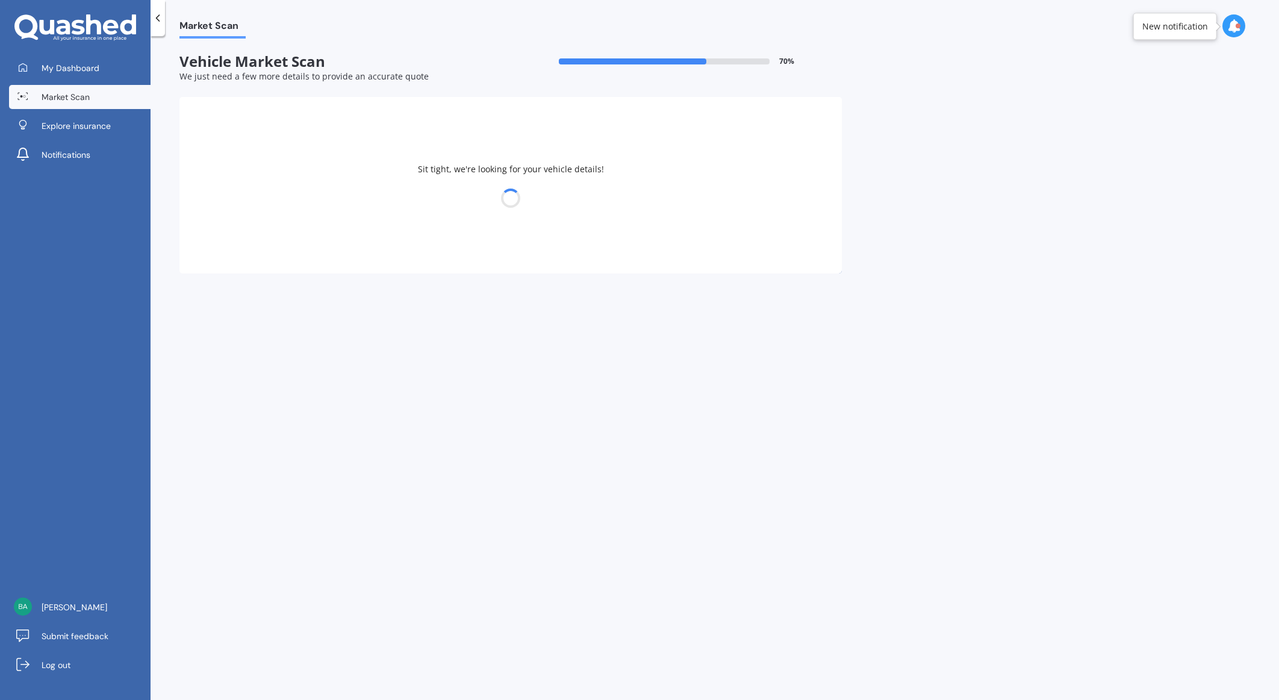
select select "1945"
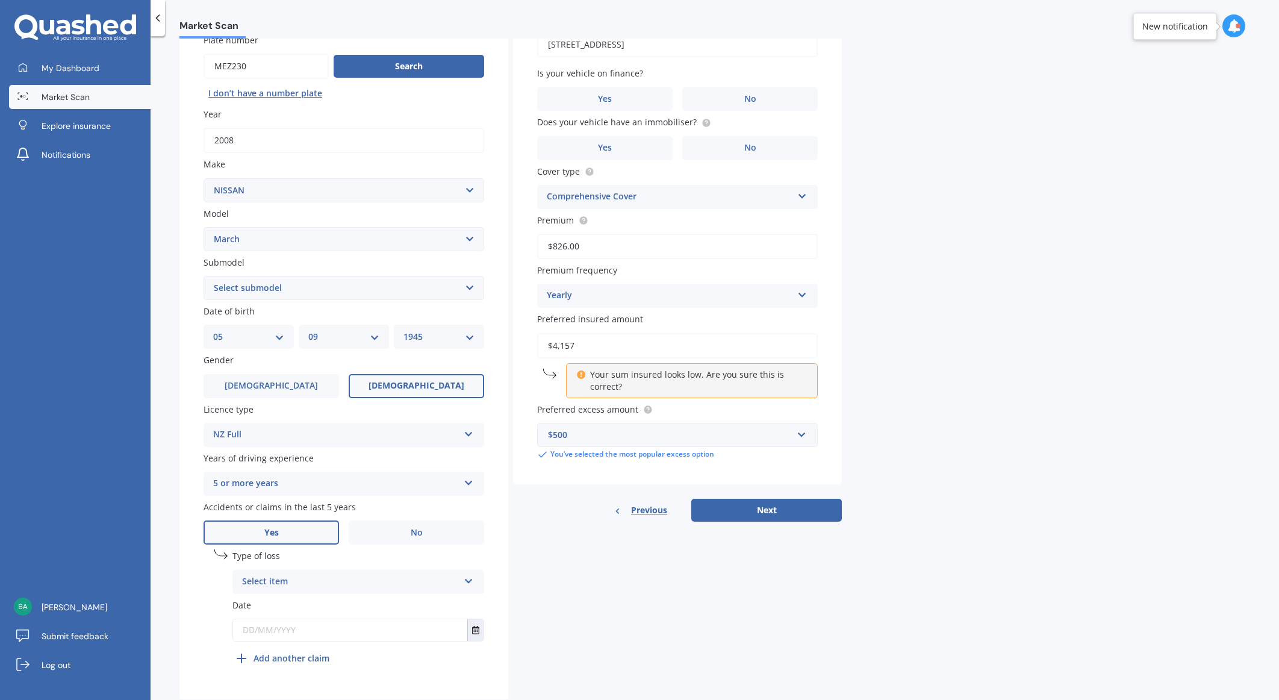
scroll to position [135, 0]
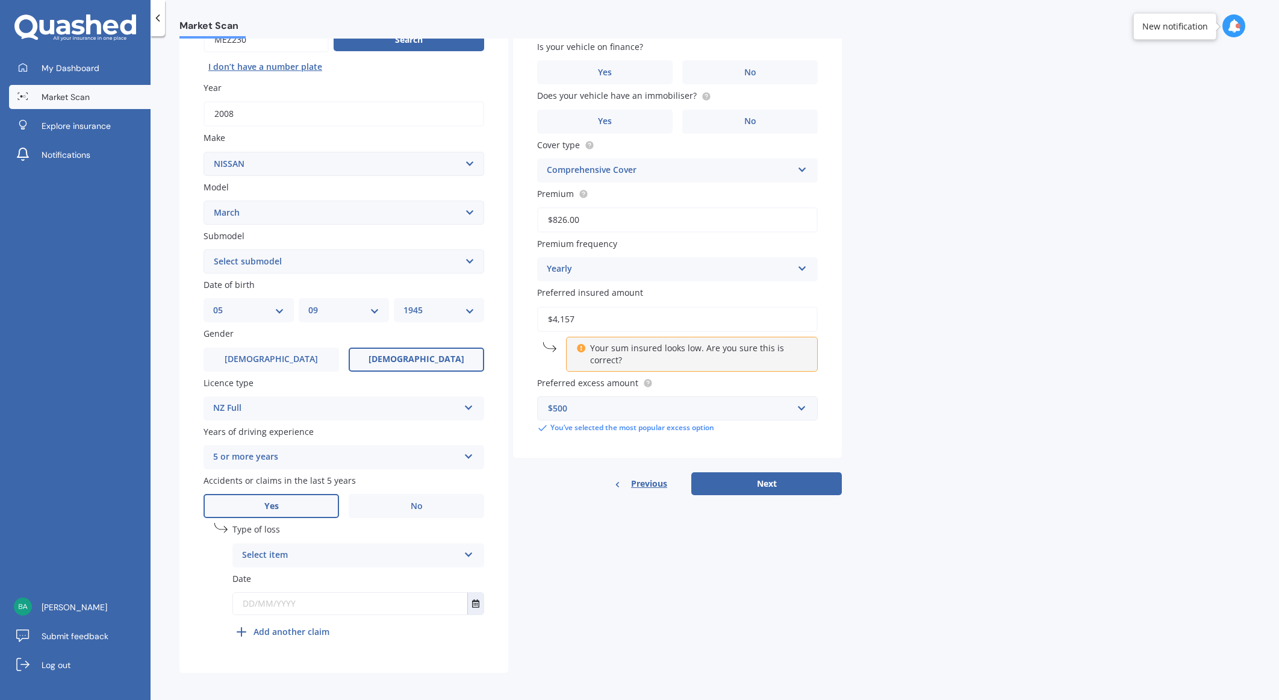
click at [281, 311] on select "DD 01 02 03 04 05 06 07 08 09 10 11 12 13 14 15 16 17 18 19 20 21 22 23 24 25 2…" at bounding box center [248, 309] width 71 height 13
select select "08"
click at [213, 303] on select "DD 01 02 03 04 05 06 07 08 09 10 11 12 13 14 15 16 17 18 19 20 21 22 23 24 25 2…" at bounding box center [248, 309] width 71 height 13
click at [338, 306] on select "MM 01 02 03 04 05 06 07 08 09 10 11 12" at bounding box center [343, 309] width 71 height 13
select select "12"
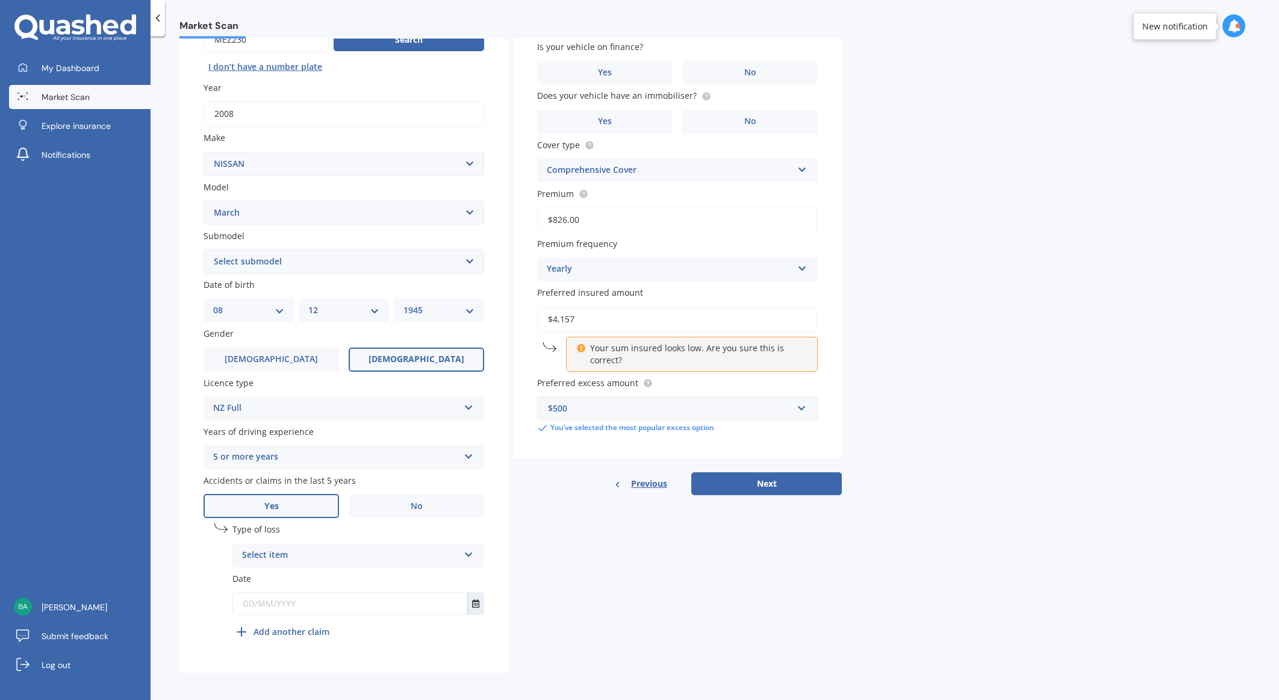
click at [308, 303] on select "MM 01 02 03 04 05 06 07 08 09 10 11 12" at bounding box center [343, 309] width 71 height 13
click at [427, 311] on select "YYYY 2025 2024 2023 2022 2021 2020 2019 2018 2017 2016 2015 2014 2013 2012 2011…" at bounding box center [438, 309] width 71 height 13
select select "1970"
click at [403, 303] on select "YYYY 2025 2024 2023 2022 2021 2020 2019 2018 2017 2016 2015 2014 2013 2012 2011…" at bounding box center [438, 309] width 71 height 13
click at [424, 354] on span "[DEMOGRAPHIC_DATA]" at bounding box center [416, 359] width 96 height 10
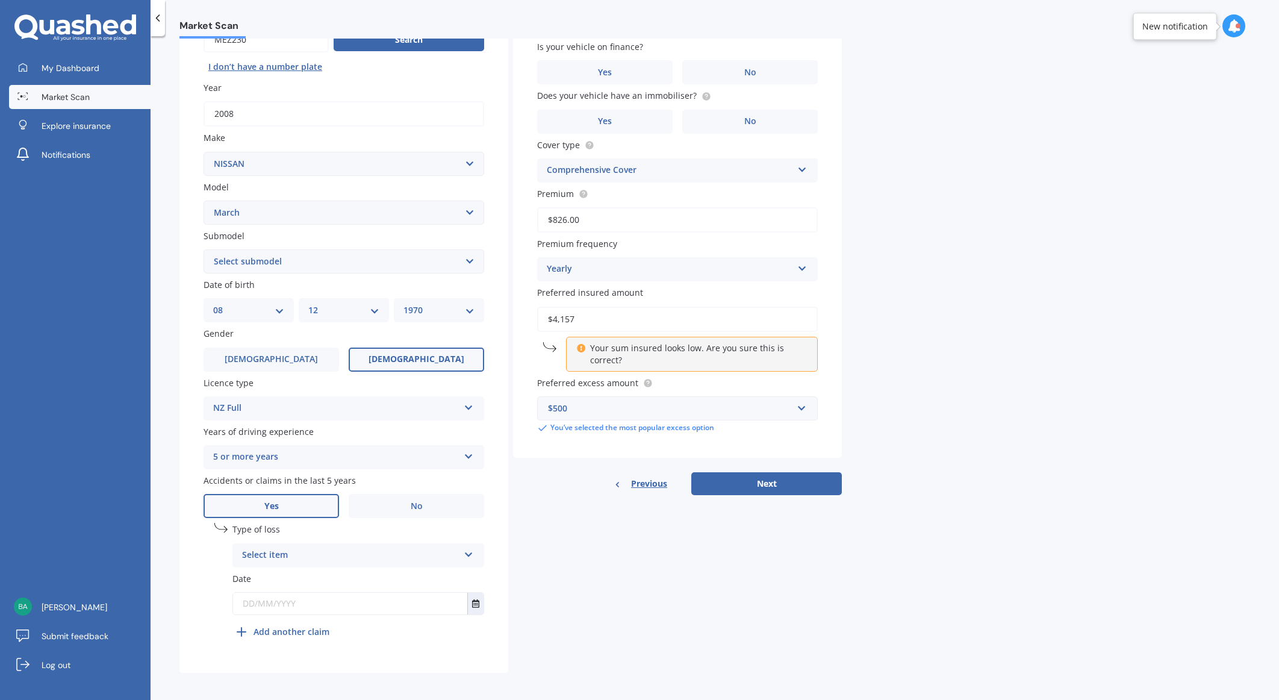
click at [0, 0] on input "[DEMOGRAPHIC_DATA]" at bounding box center [0, 0] width 0 height 0
click at [470, 551] on icon at bounding box center [469, 552] width 10 height 8
click at [278, 598] on span "Not at fault accident" at bounding box center [285, 599] width 85 height 11
click at [343, 603] on input "text" at bounding box center [350, 603] width 234 height 22
type input "[DATE]"
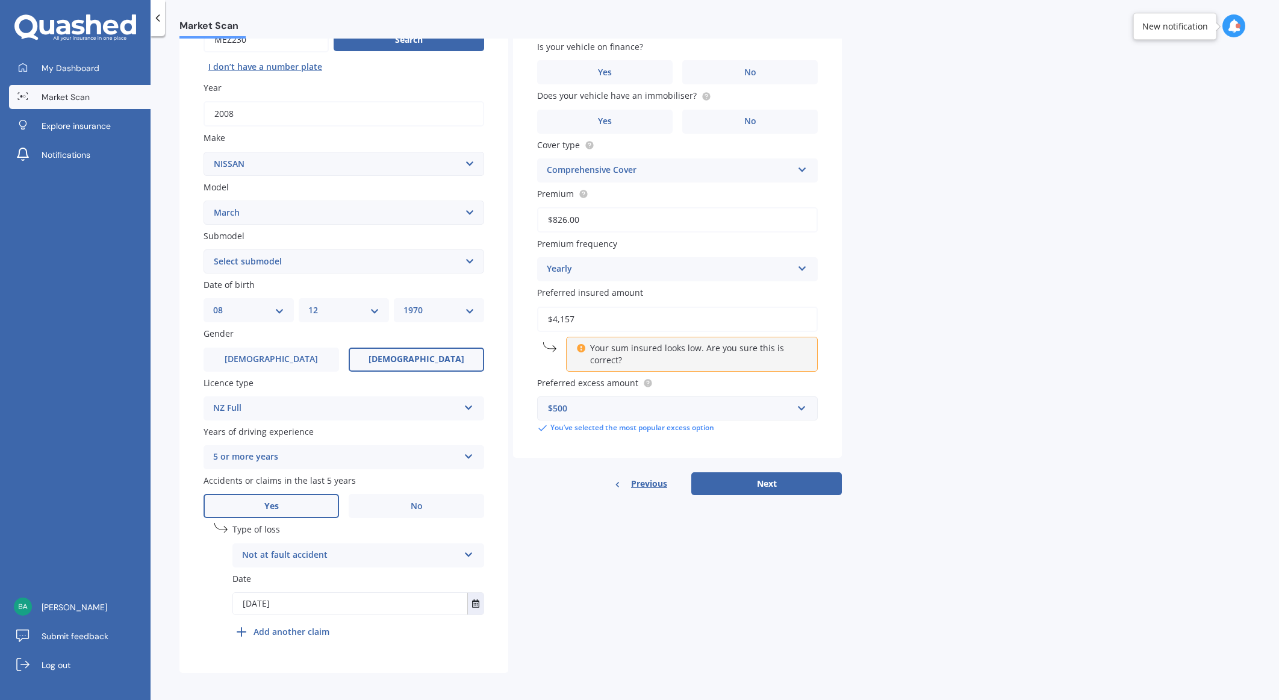
click at [581, 314] on input "$4,157" at bounding box center [677, 318] width 281 height 25
click at [626, 214] on input "$826.00" at bounding box center [677, 219] width 281 height 25
click at [756, 477] on button "Next" at bounding box center [766, 483] width 150 height 23
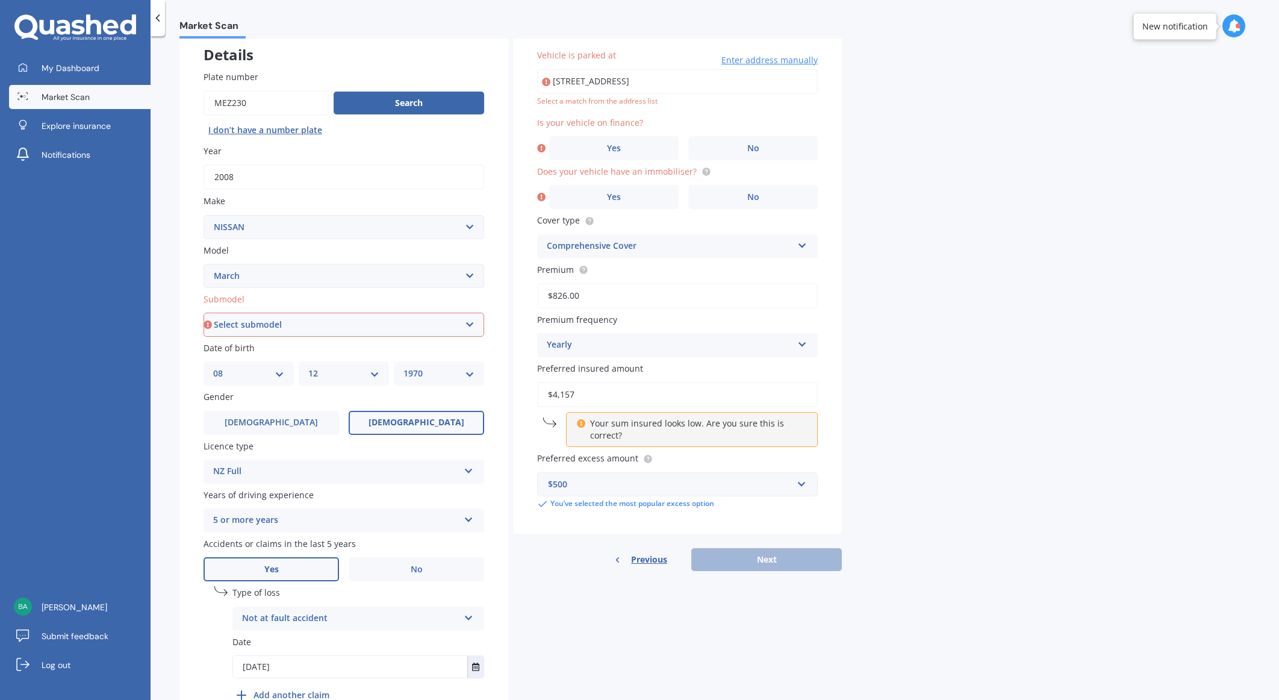
scroll to position [0, 0]
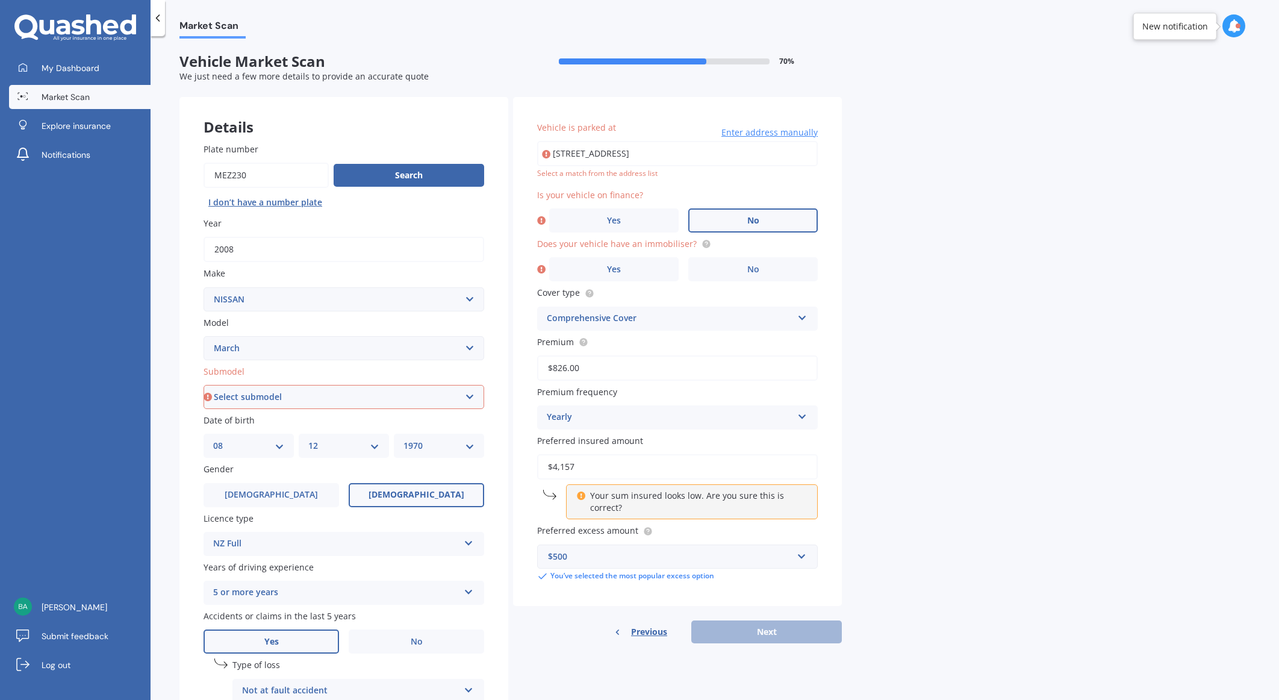
click at [742, 220] on label "No" at bounding box center [752, 220] width 129 height 24
click at [0, 0] on input "No" at bounding box center [0, 0] width 0 height 0
click at [755, 272] on span "No" at bounding box center [753, 269] width 12 height 10
click at [0, 0] on input "No" at bounding box center [0, 0] width 0 height 0
click at [644, 153] on input "[STREET_ADDRESS]" at bounding box center [677, 153] width 281 height 25
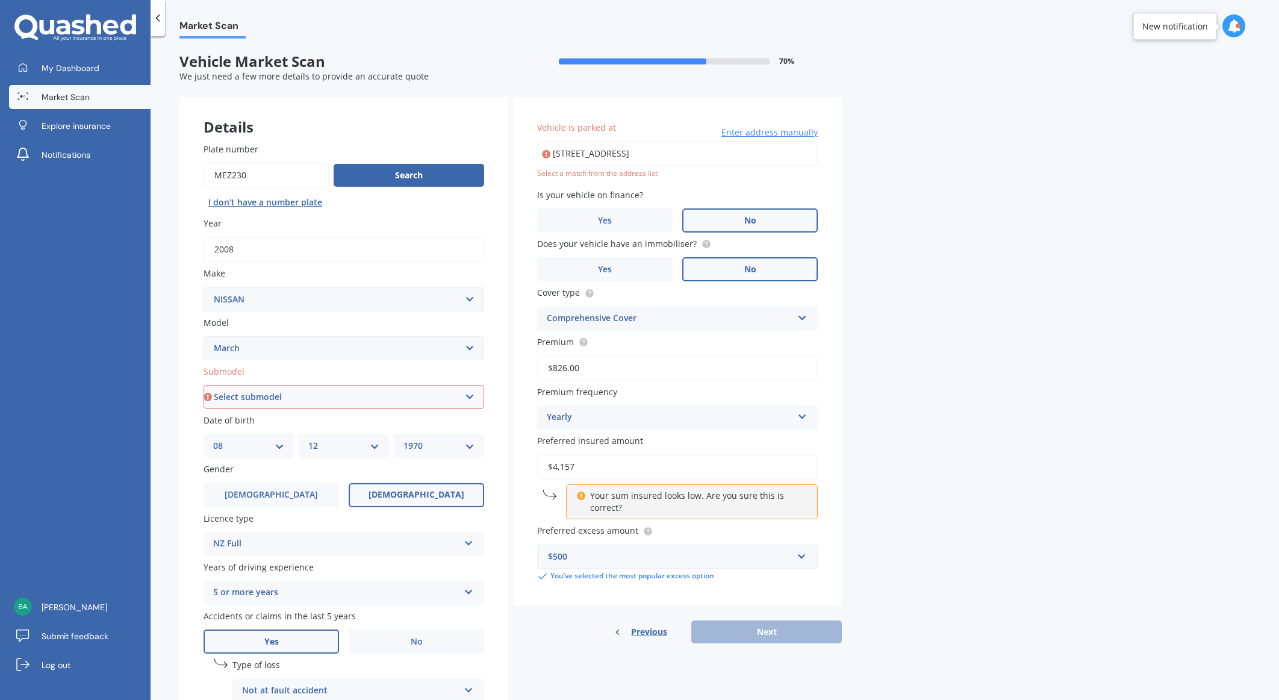
type input "[STREET_ADDRESS]"
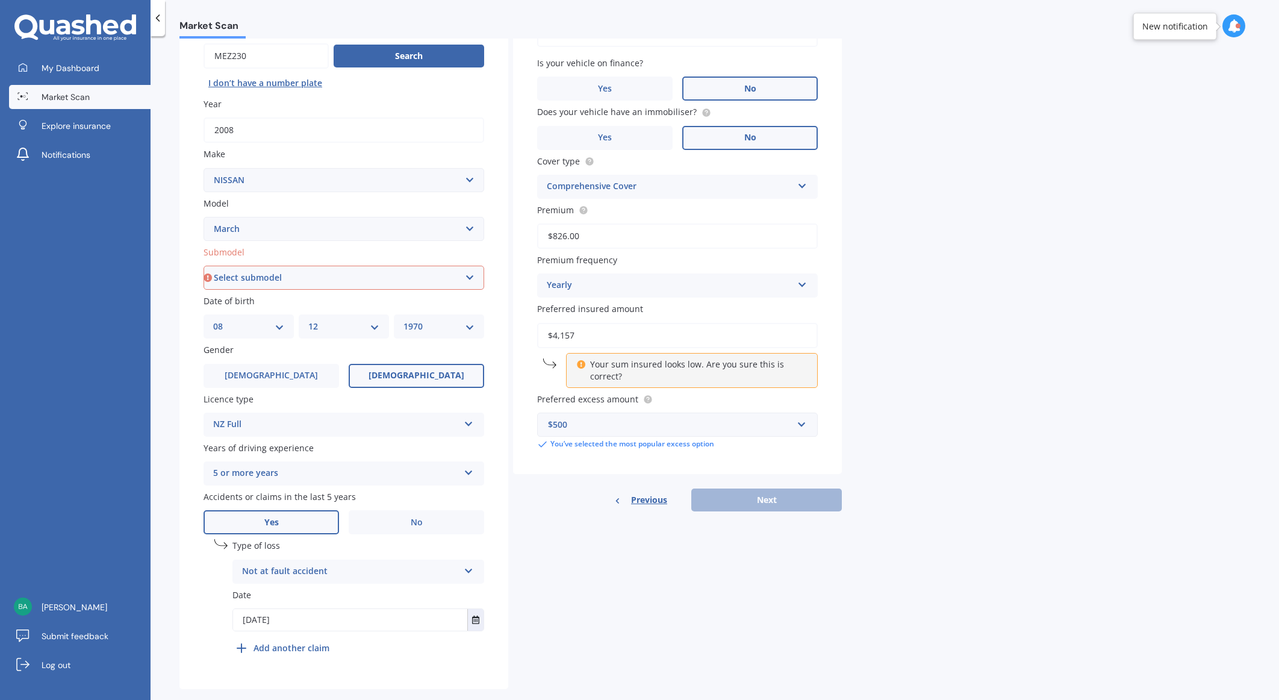
scroll to position [135, 0]
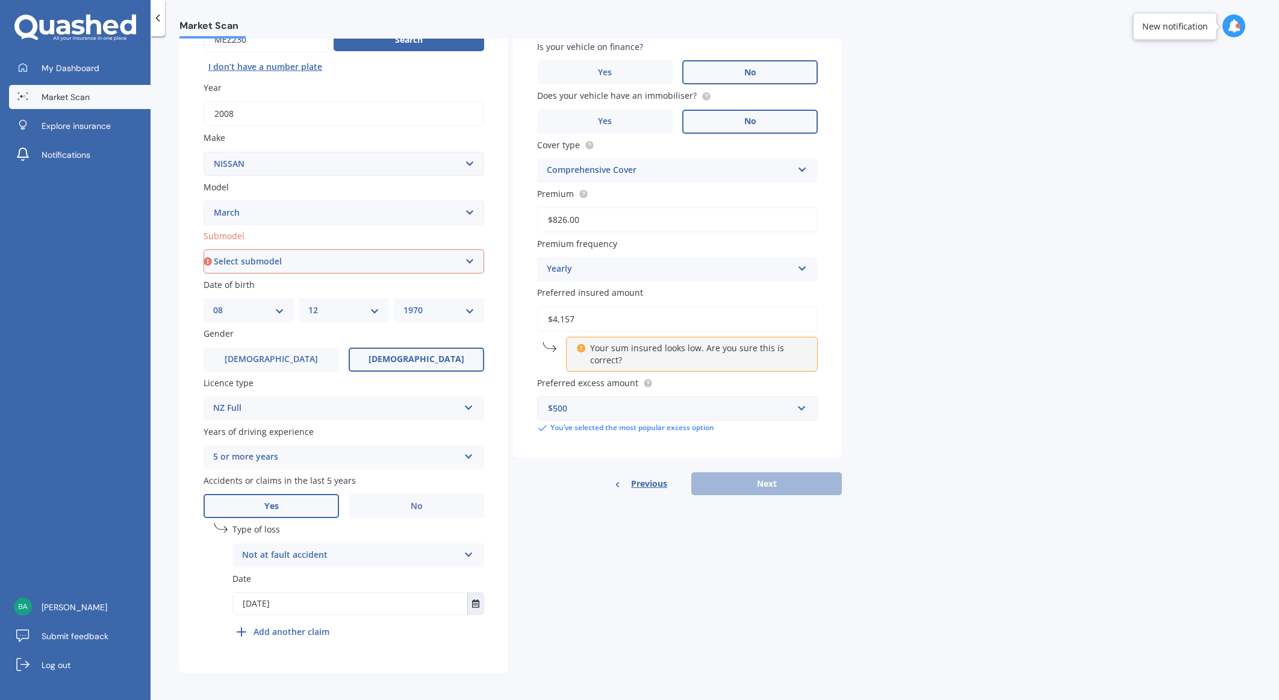
click at [595, 309] on input "$4,157" at bounding box center [677, 318] width 281 height 25
click at [619, 349] on p "Your sum insured looks low. Are you sure this is correct?" at bounding box center [696, 354] width 213 height 24
click at [766, 480] on div "Previous Next" at bounding box center [677, 483] width 329 height 23
click at [677, 193] on label "Premium" at bounding box center [675, 193] width 276 height 13
click at [677, 207] on input "$826.00" at bounding box center [677, 219] width 281 height 25
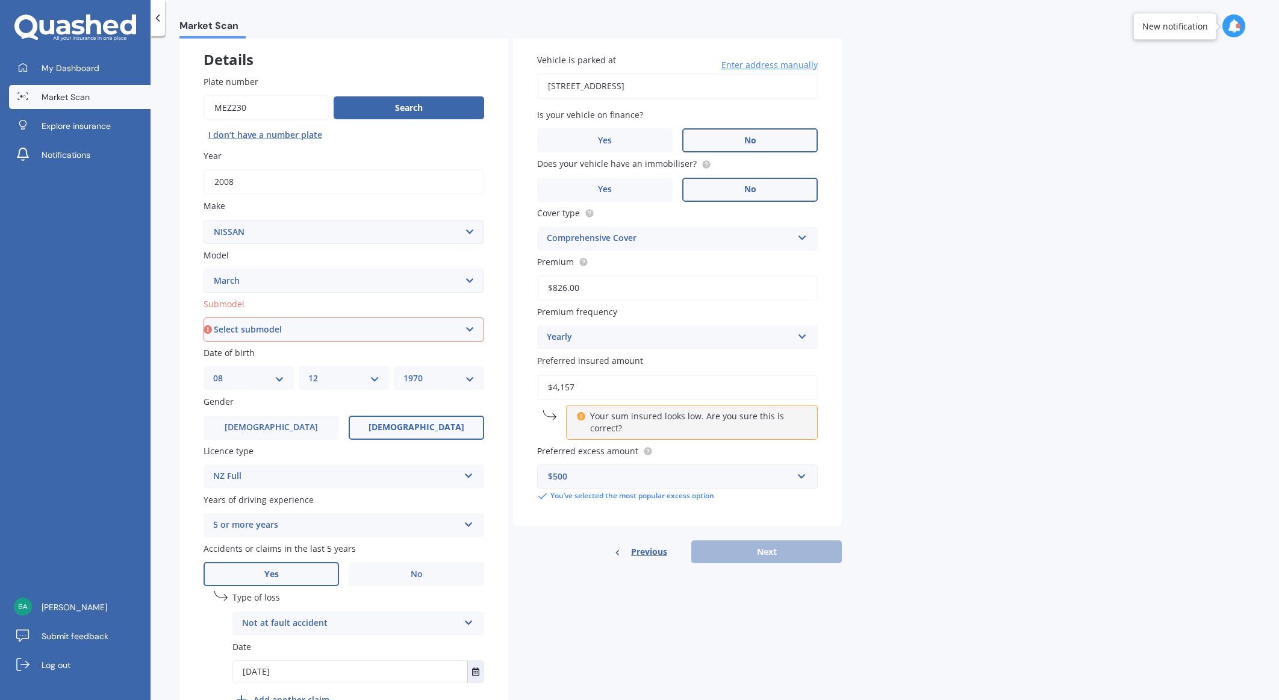
scroll to position [0, 0]
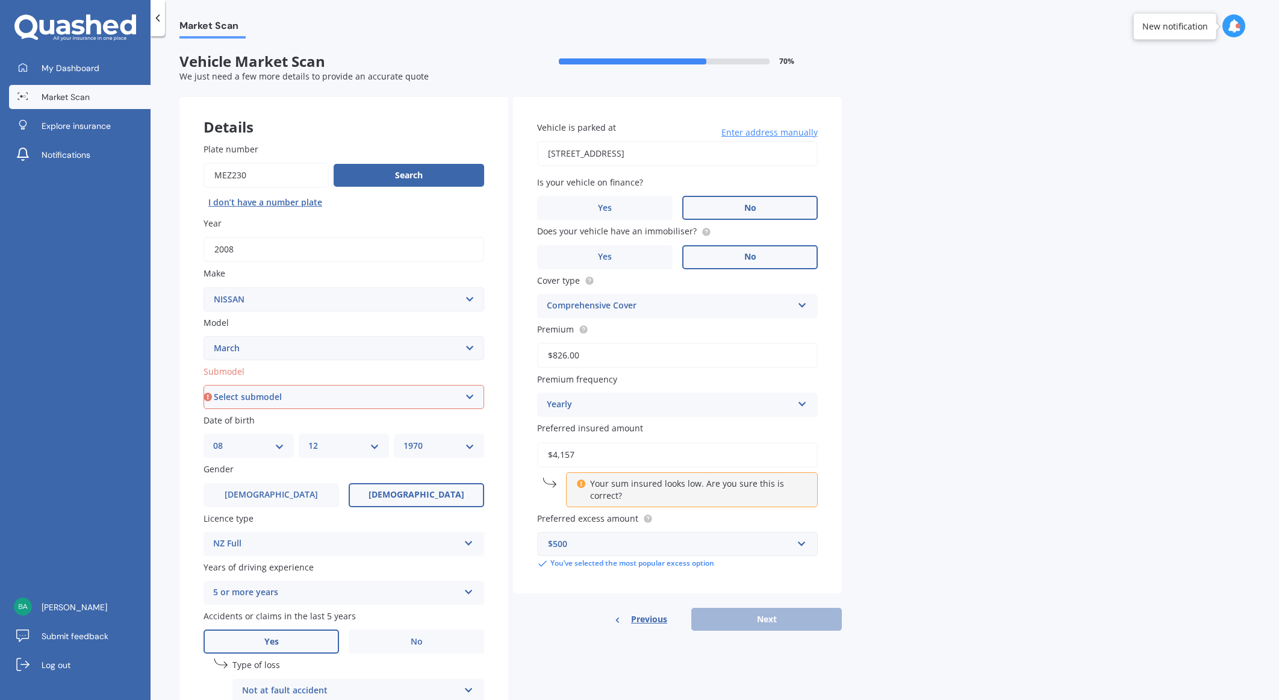
click at [275, 391] on select "Select submodel (All)" at bounding box center [343, 397] width 281 height 24
select select "(ALL)"
click at [203, 385] on select "Select submodel (All)" at bounding box center [343, 397] width 281 height 24
click at [778, 619] on button "Next" at bounding box center [766, 618] width 150 height 23
select select "08"
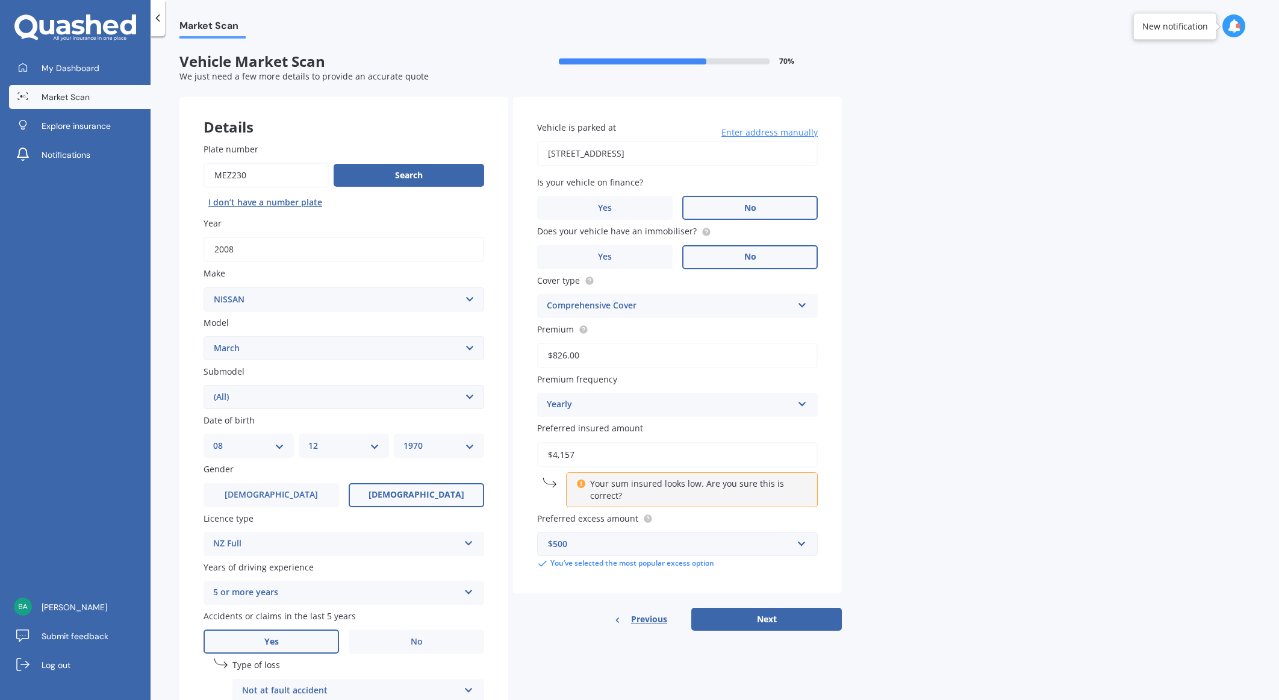
select select "12"
select select "1970"
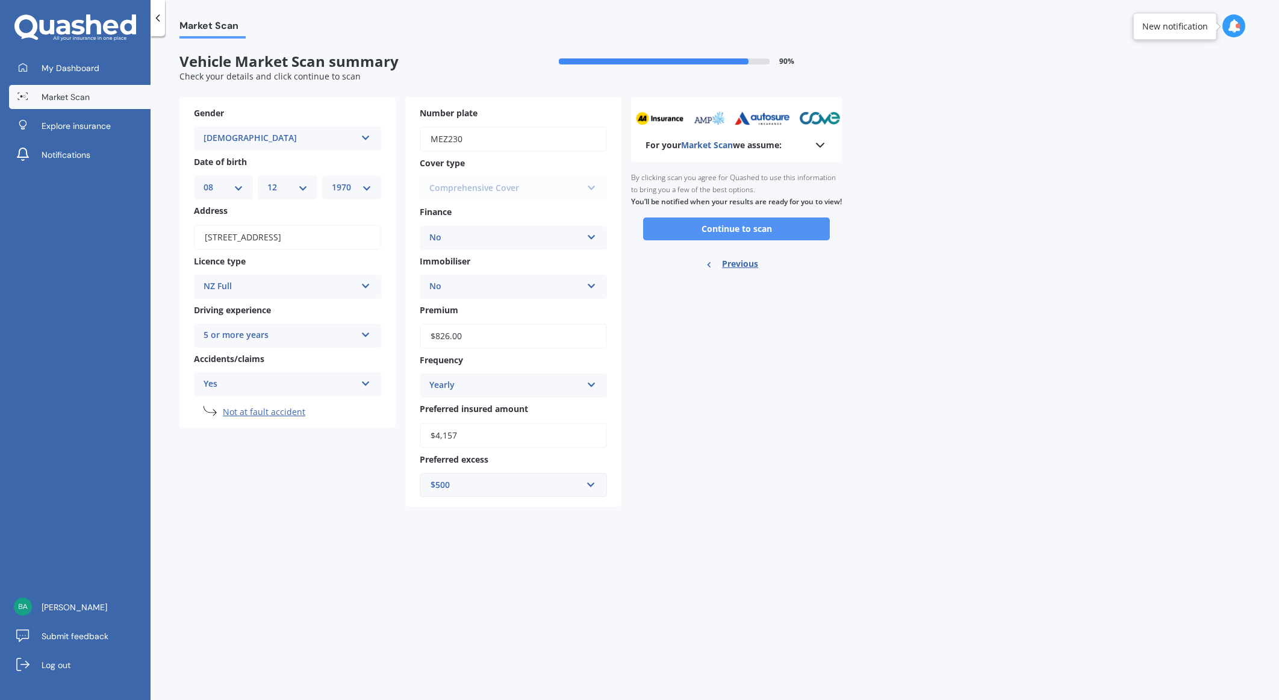
click at [771, 237] on button "Continue to scan" at bounding box center [736, 228] width 187 height 23
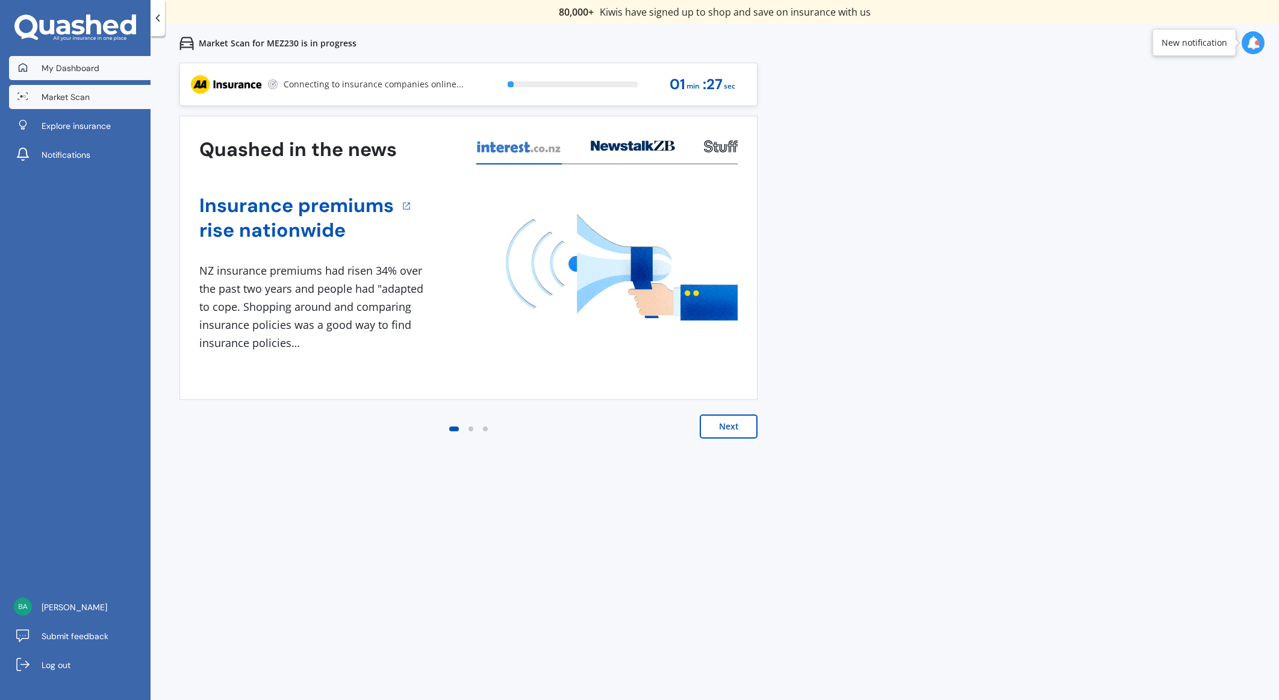
click at [70, 70] on span "My Dashboard" at bounding box center [71, 68] width 58 height 12
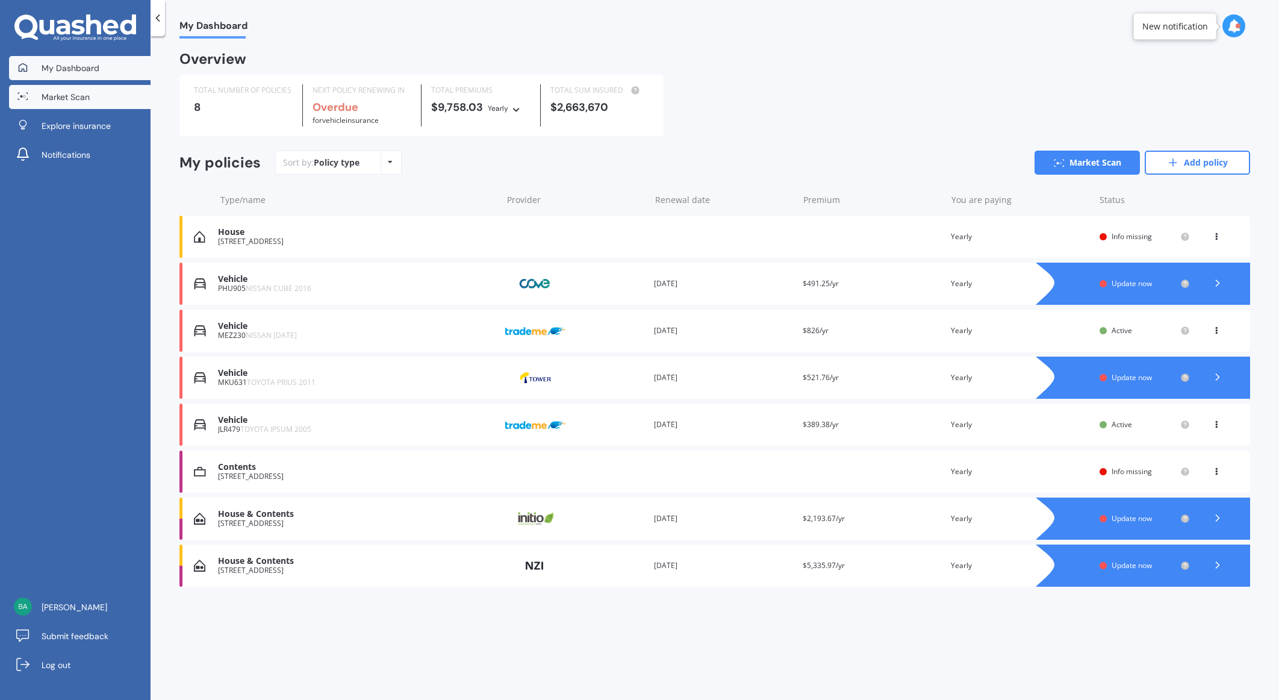
click at [92, 101] on link "Market Scan" at bounding box center [79, 97] width 141 height 24
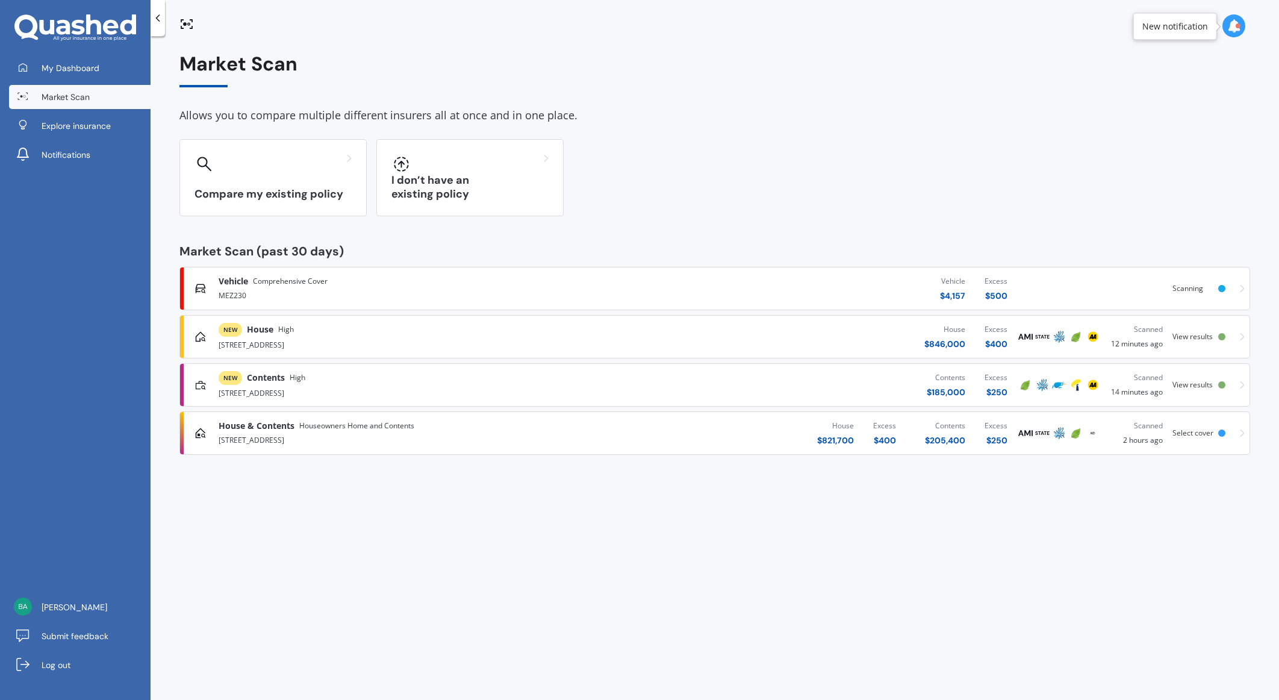
click at [289, 379] on div "NEW Contents High" at bounding box center [262, 378] width 87 height 14
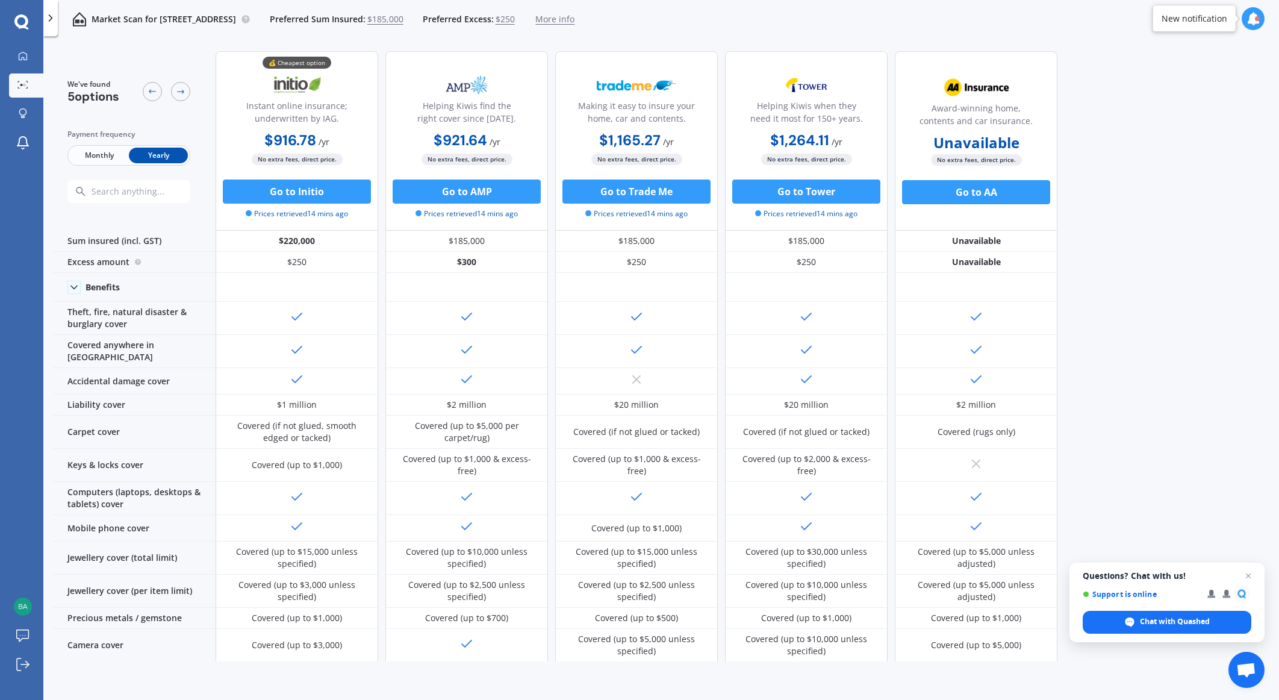
click at [1182, 543] on div "We've found 5 options Payment frequency Monthly Yearly 💰 Cheapest option Instan…" at bounding box center [666, 351] width 1226 height 619
click at [1180, 544] on div "We've found 5 options Payment frequency Monthly Yearly 💰 Cheapest option Instan…" at bounding box center [666, 351] width 1226 height 619
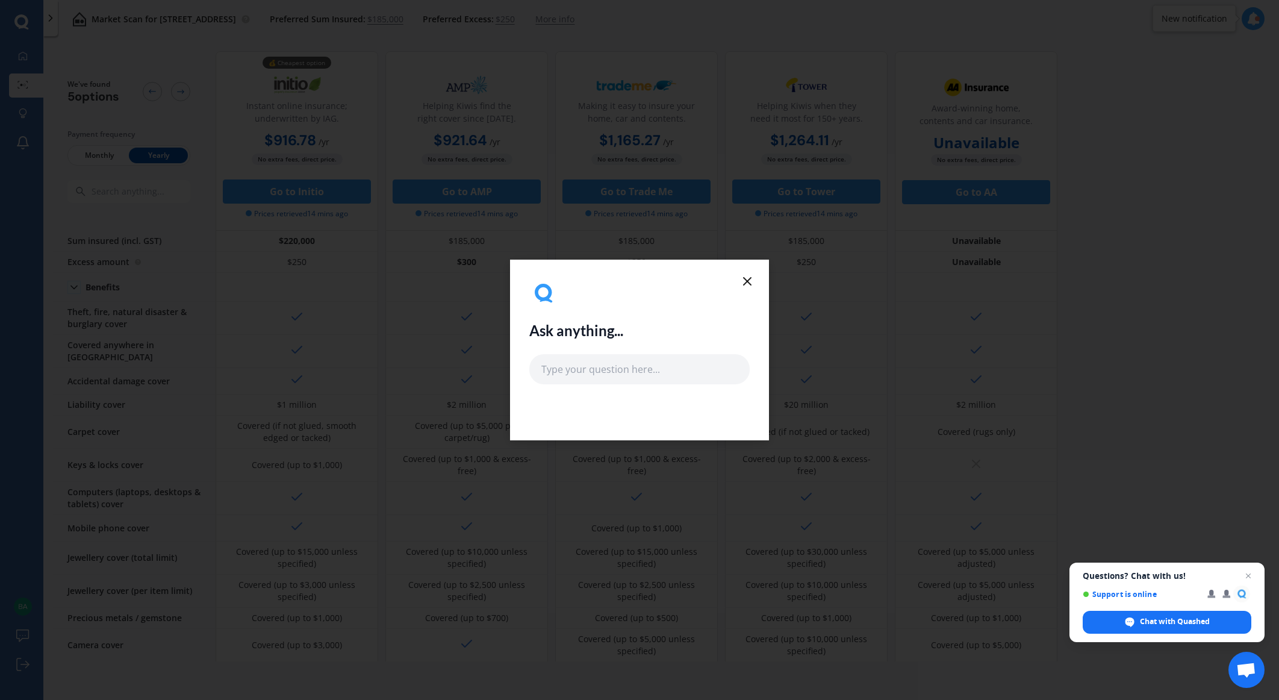
click at [745, 276] on icon at bounding box center [747, 281] width 14 height 14
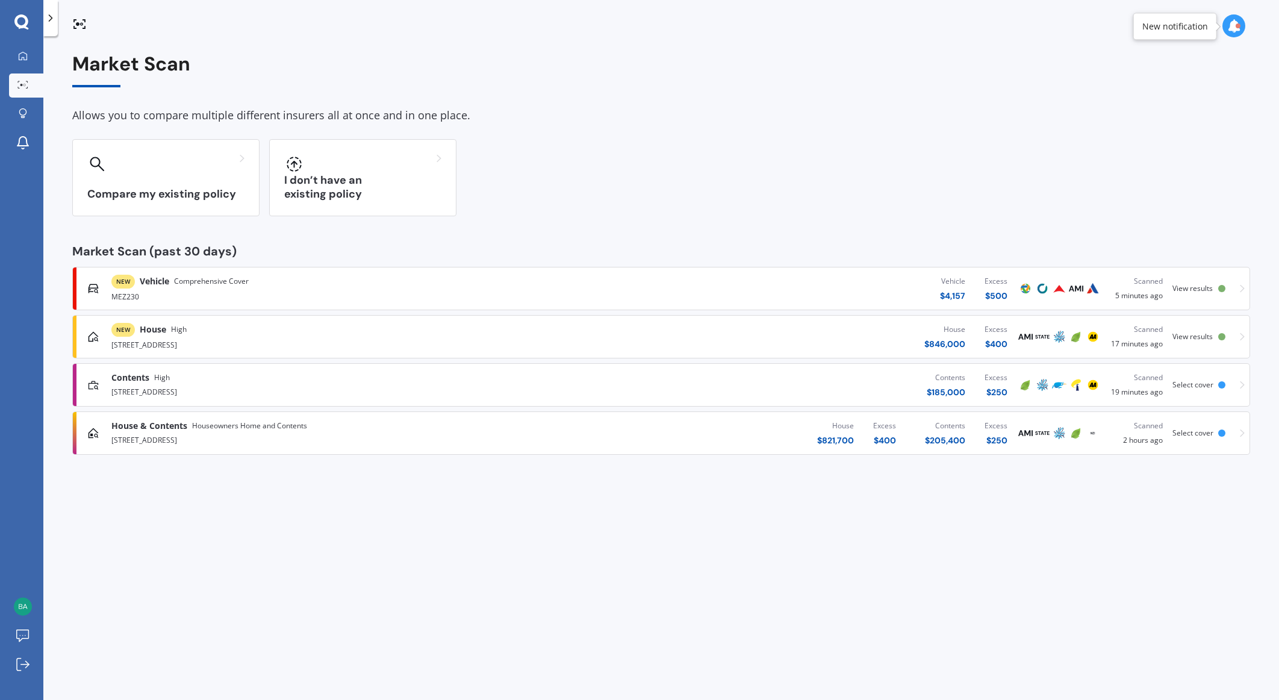
click at [164, 338] on div "[STREET_ADDRESS]" at bounding box center [331, 344] width 441 height 14
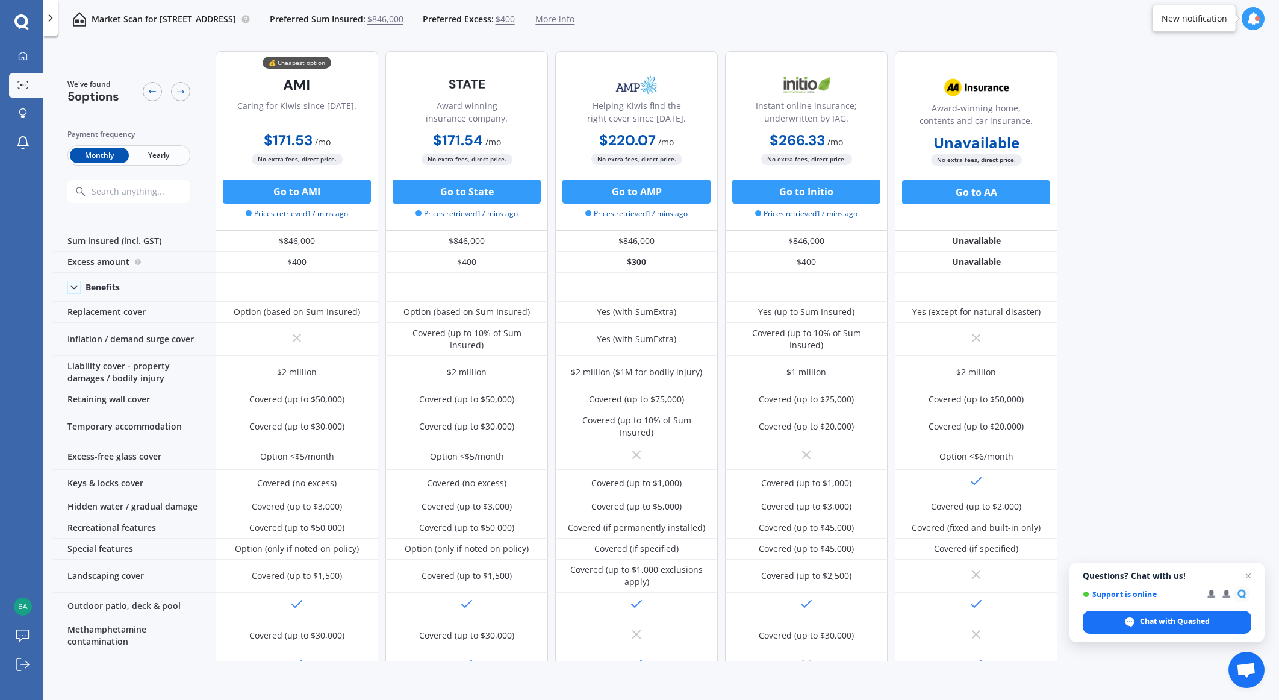
click at [158, 154] on span "Yearly" at bounding box center [158, 155] width 59 height 16
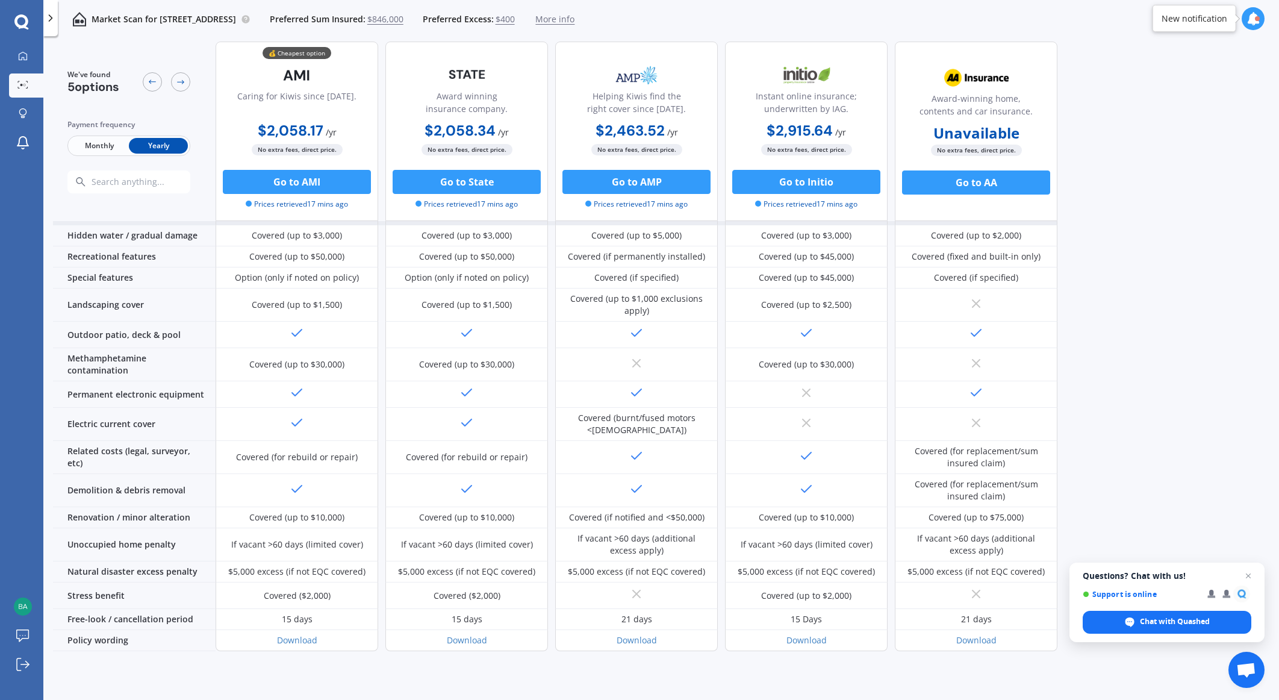
scroll to position [303, 0]
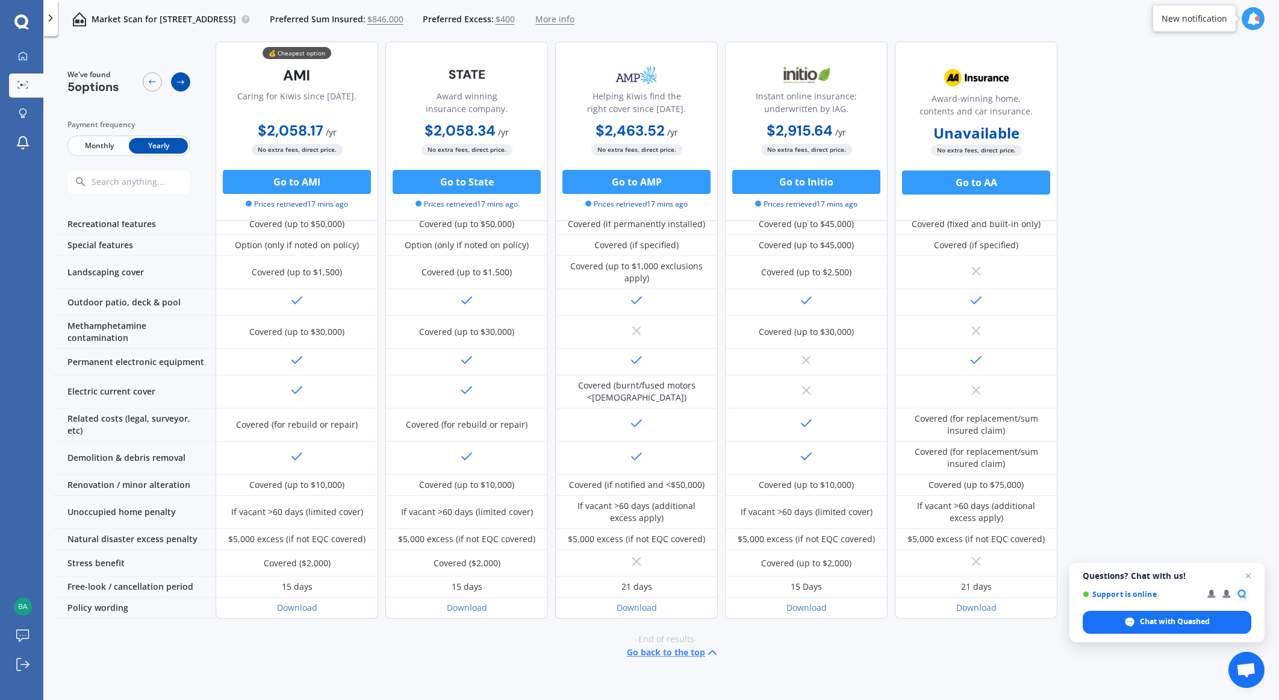
click at [188, 83] on div at bounding box center [180, 81] width 19 height 19
click at [174, 78] on div at bounding box center [180, 81] width 19 height 19
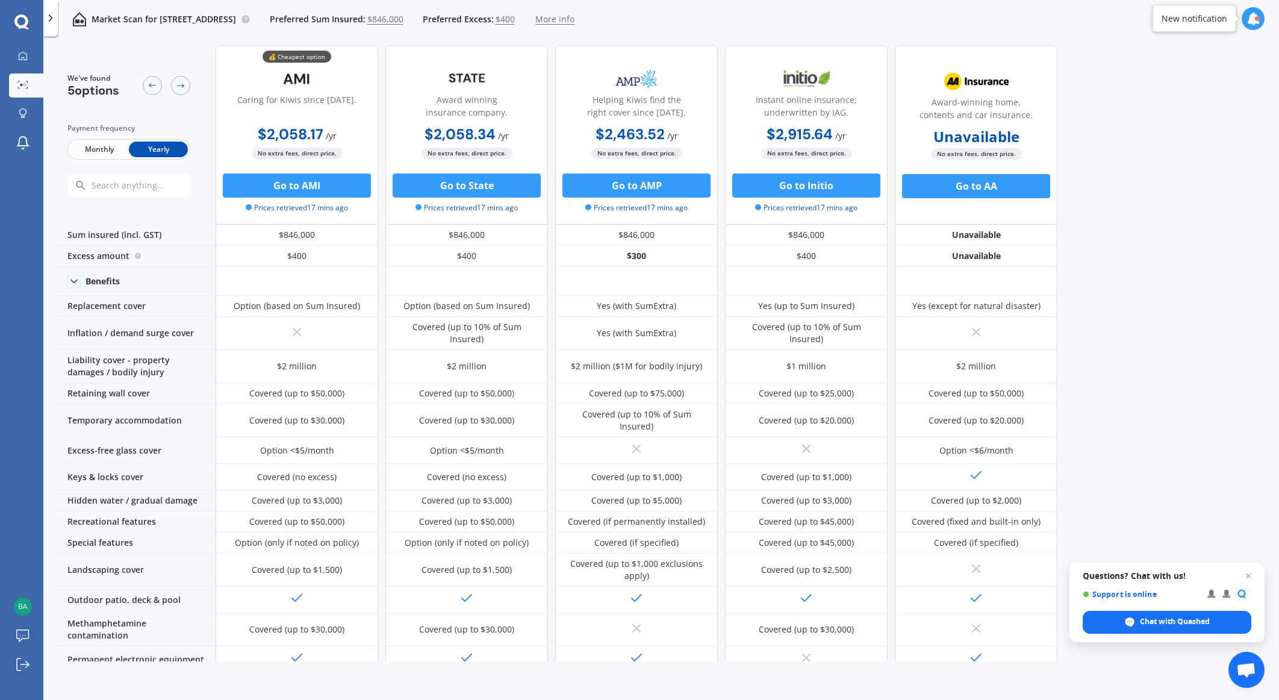
scroll to position [0, 0]
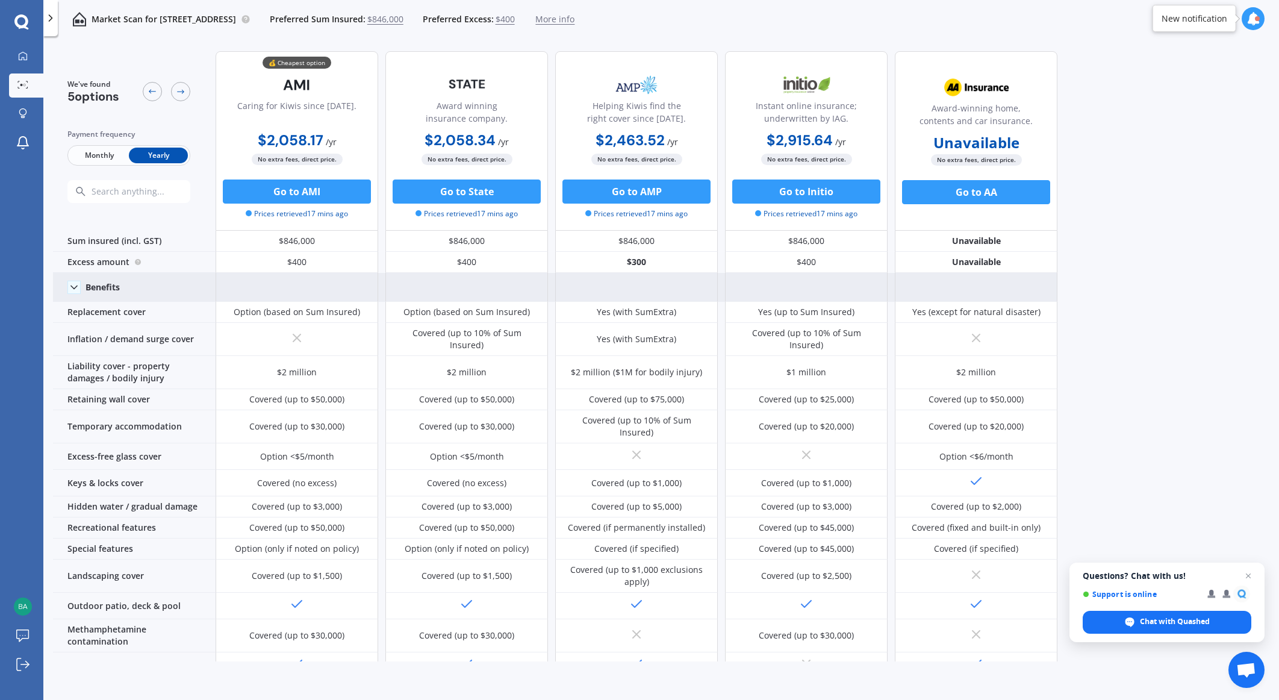
click at [75, 283] on icon at bounding box center [74, 287] width 12 height 12
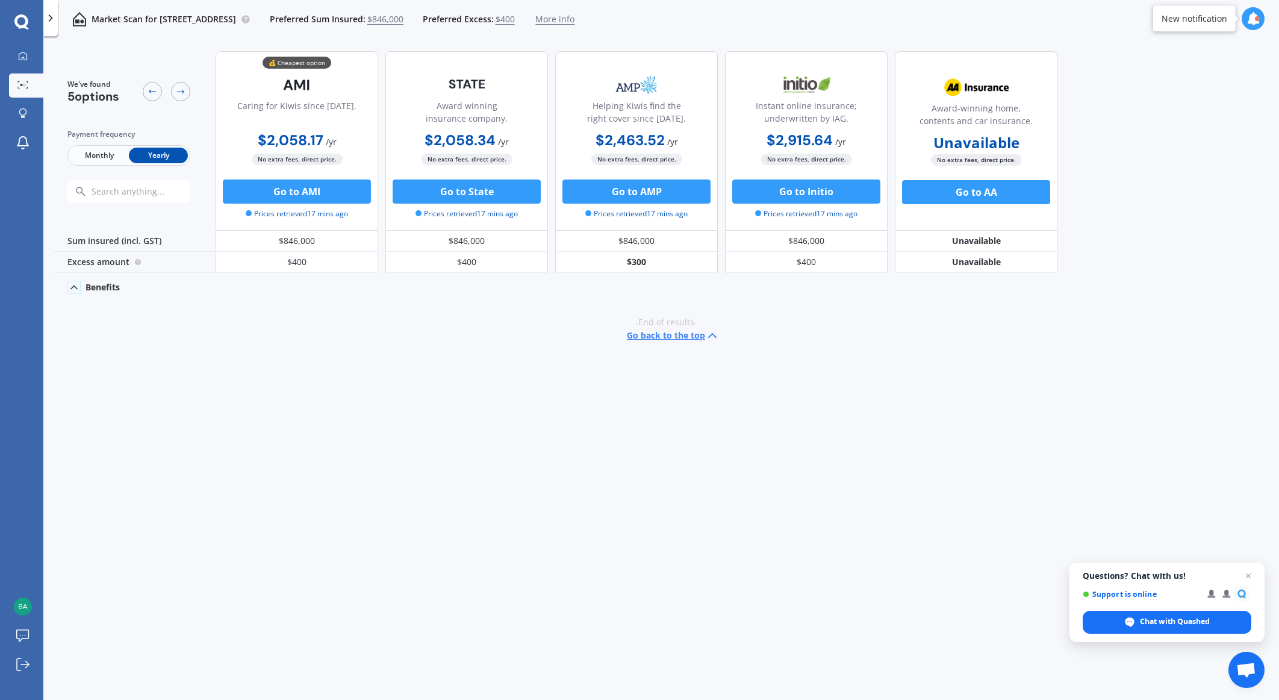
click at [75, 283] on icon at bounding box center [74, 287] width 12 height 12
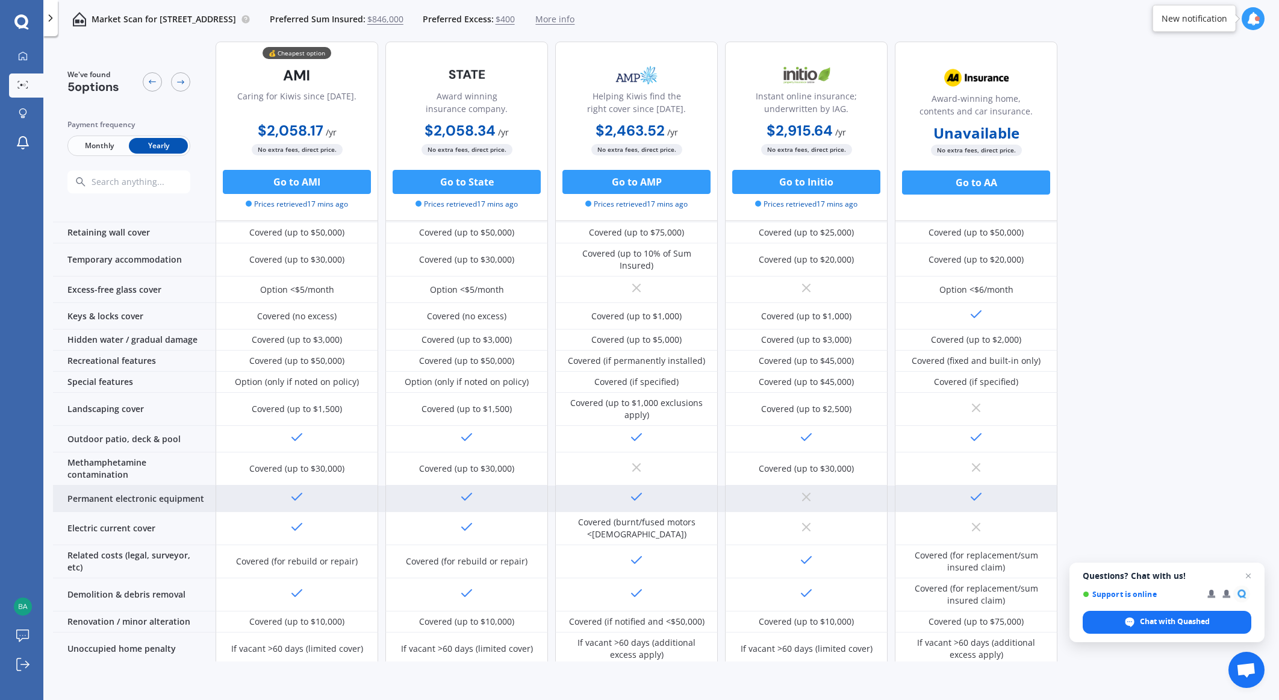
scroll to position [143, 0]
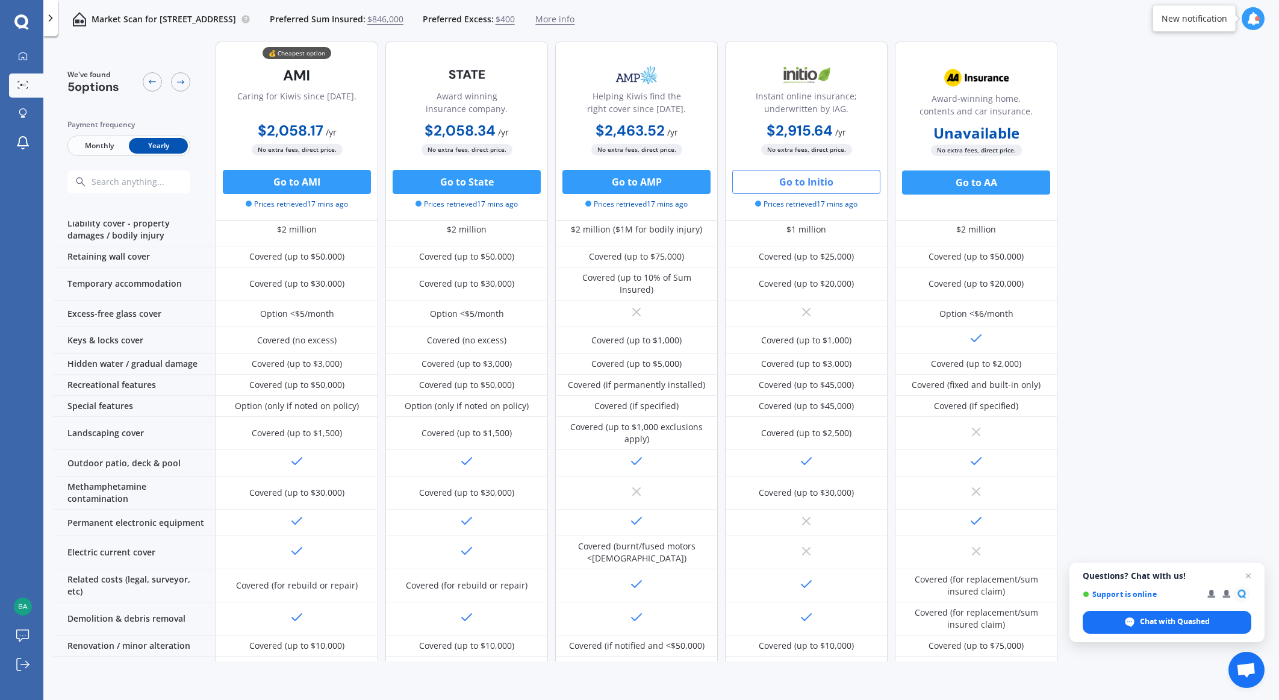
click at [819, 177] on button "Go to Initio" at bounding box center [806, 182] width 148 height 24
